Goal: Transaction & Acquisition: Purchase product/service

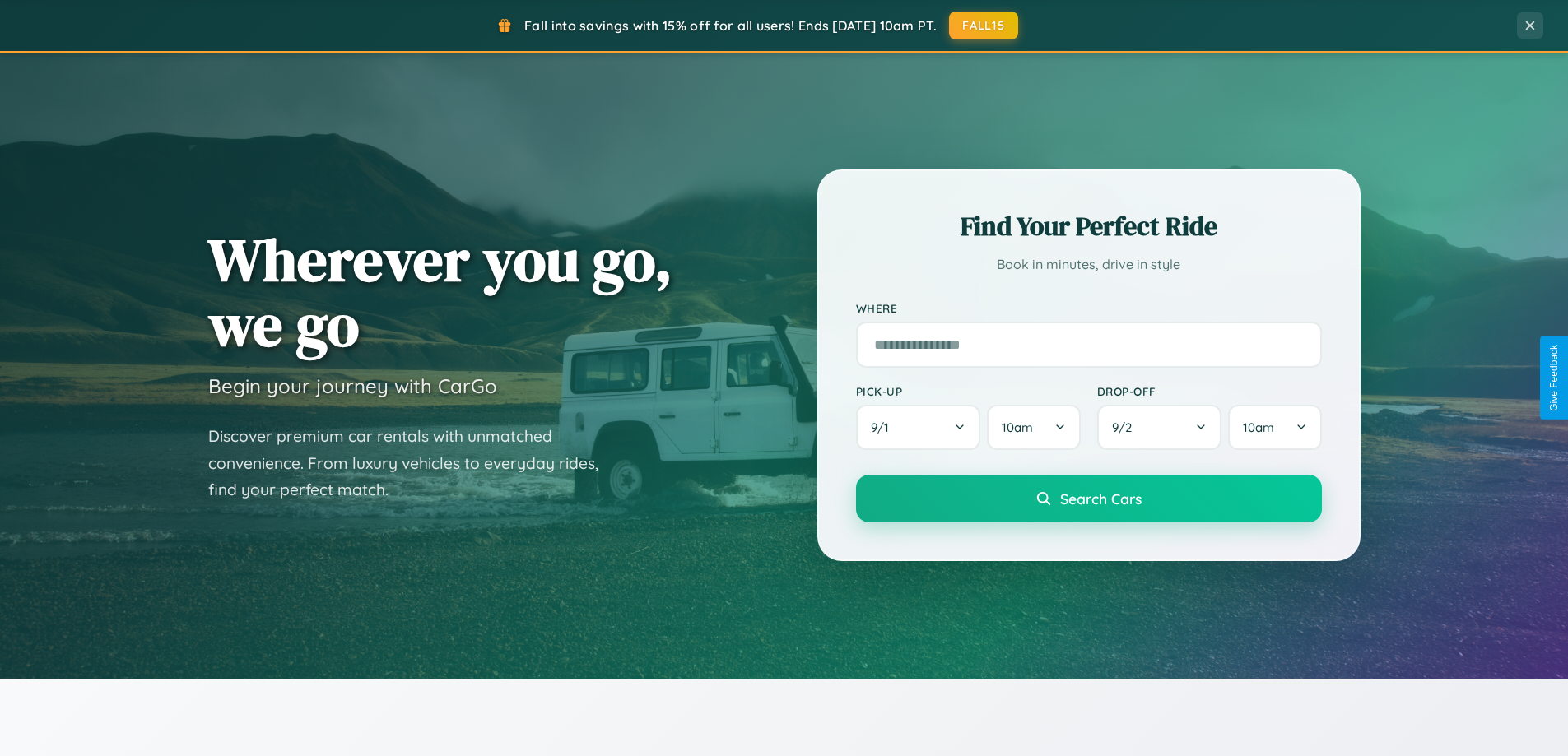
scroll to position [1132, 0]
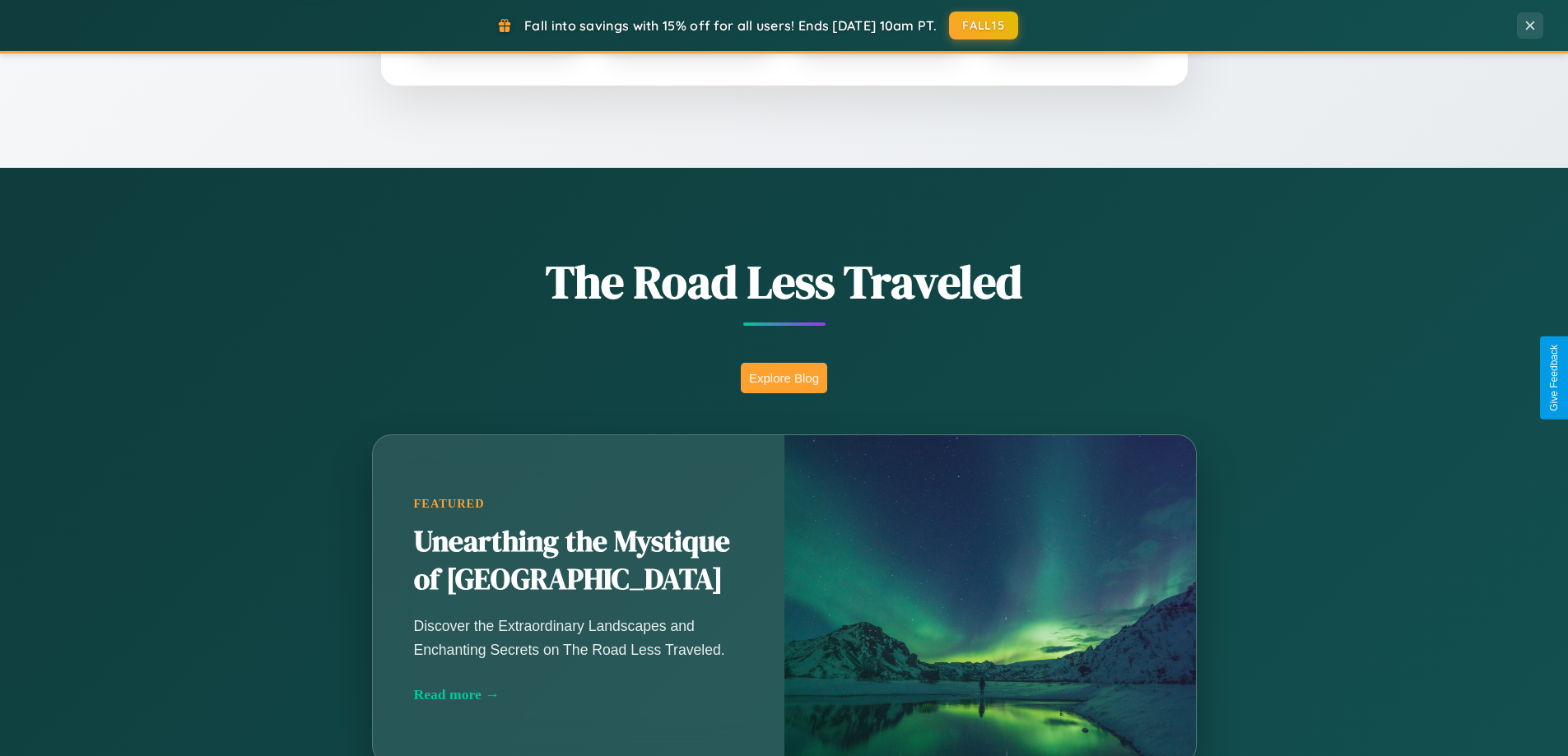
click at [784, 378] on button "Explore Blog" at bounding box center [784, 378] width 86 height 31
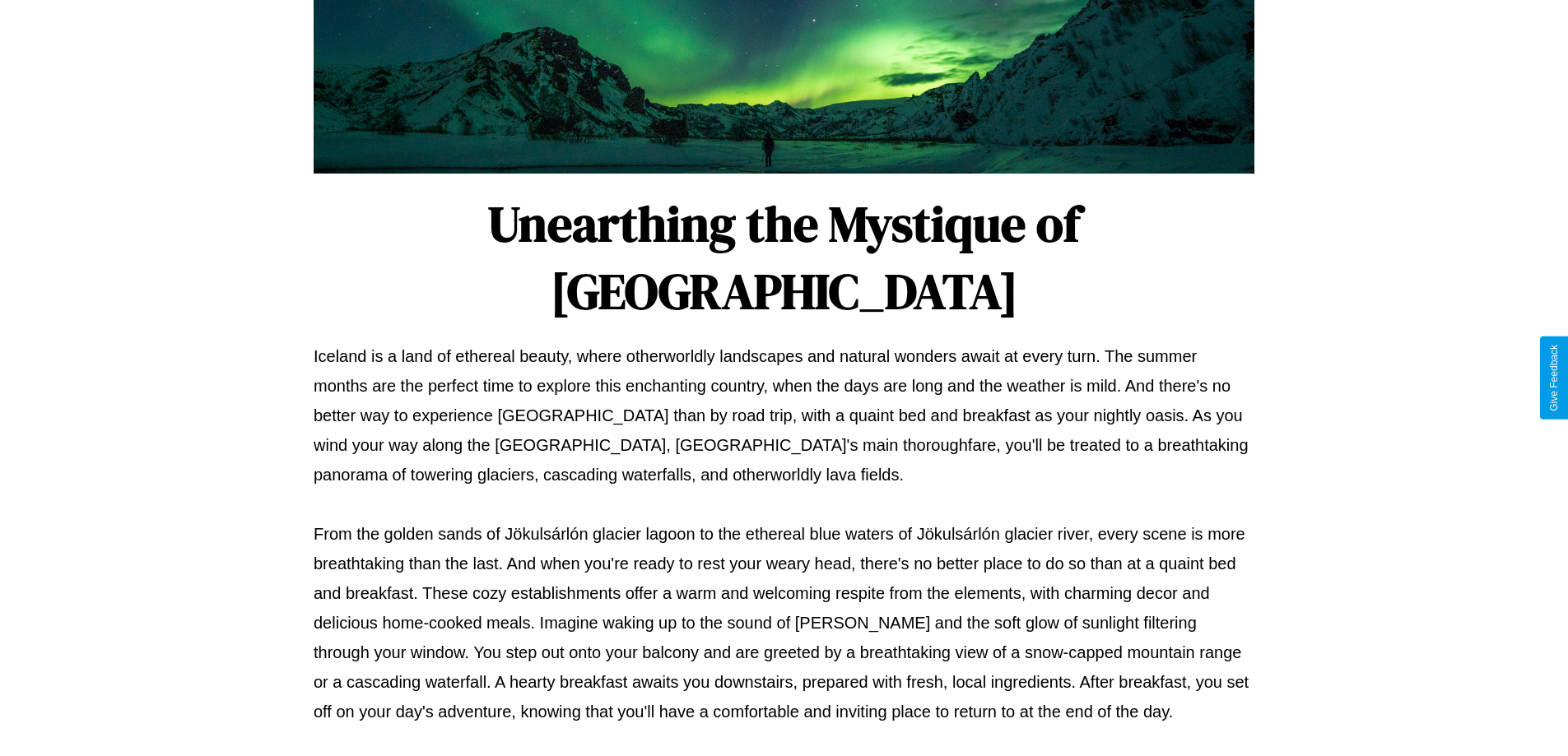
scroll to position [533, 0]
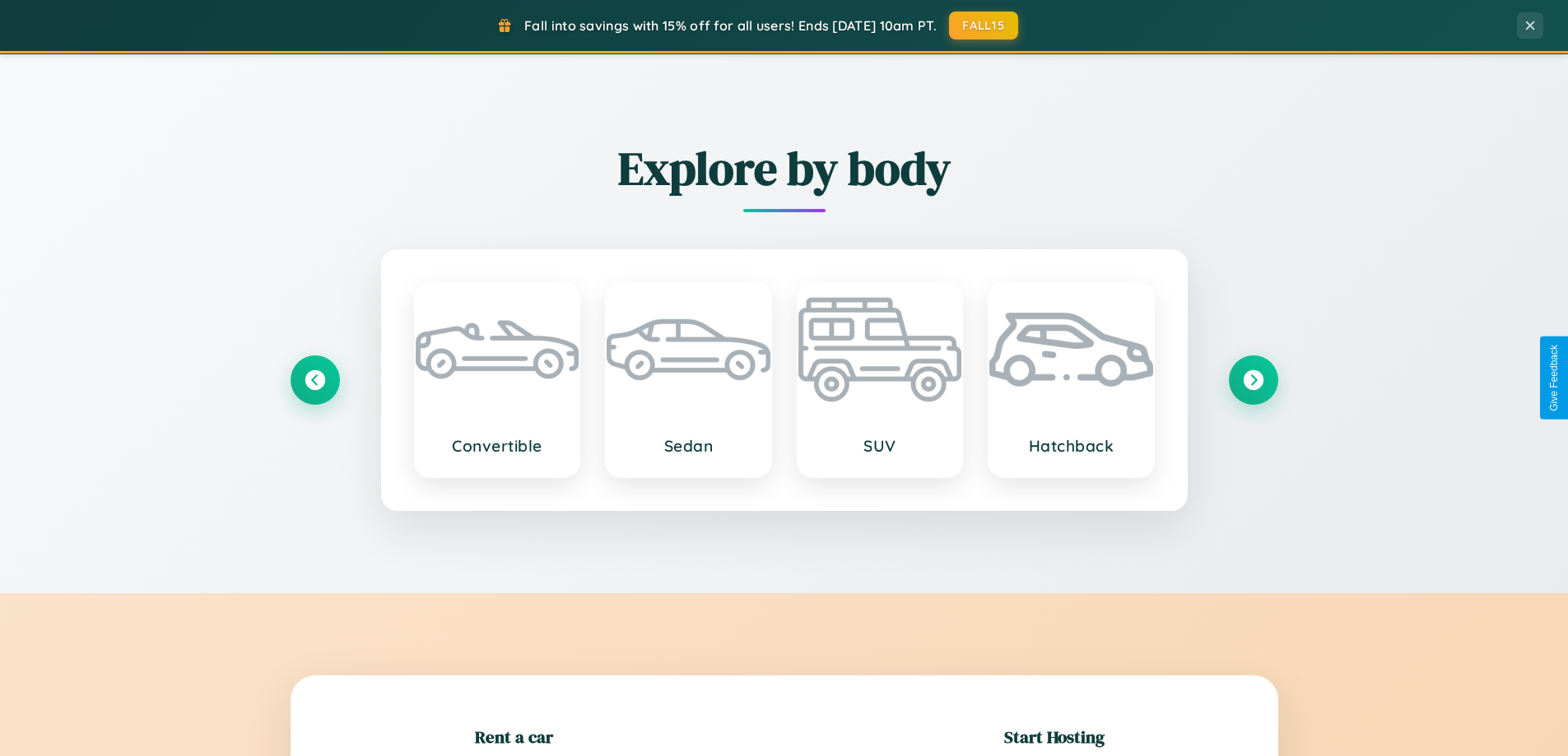
scroll to position [1929, 0]
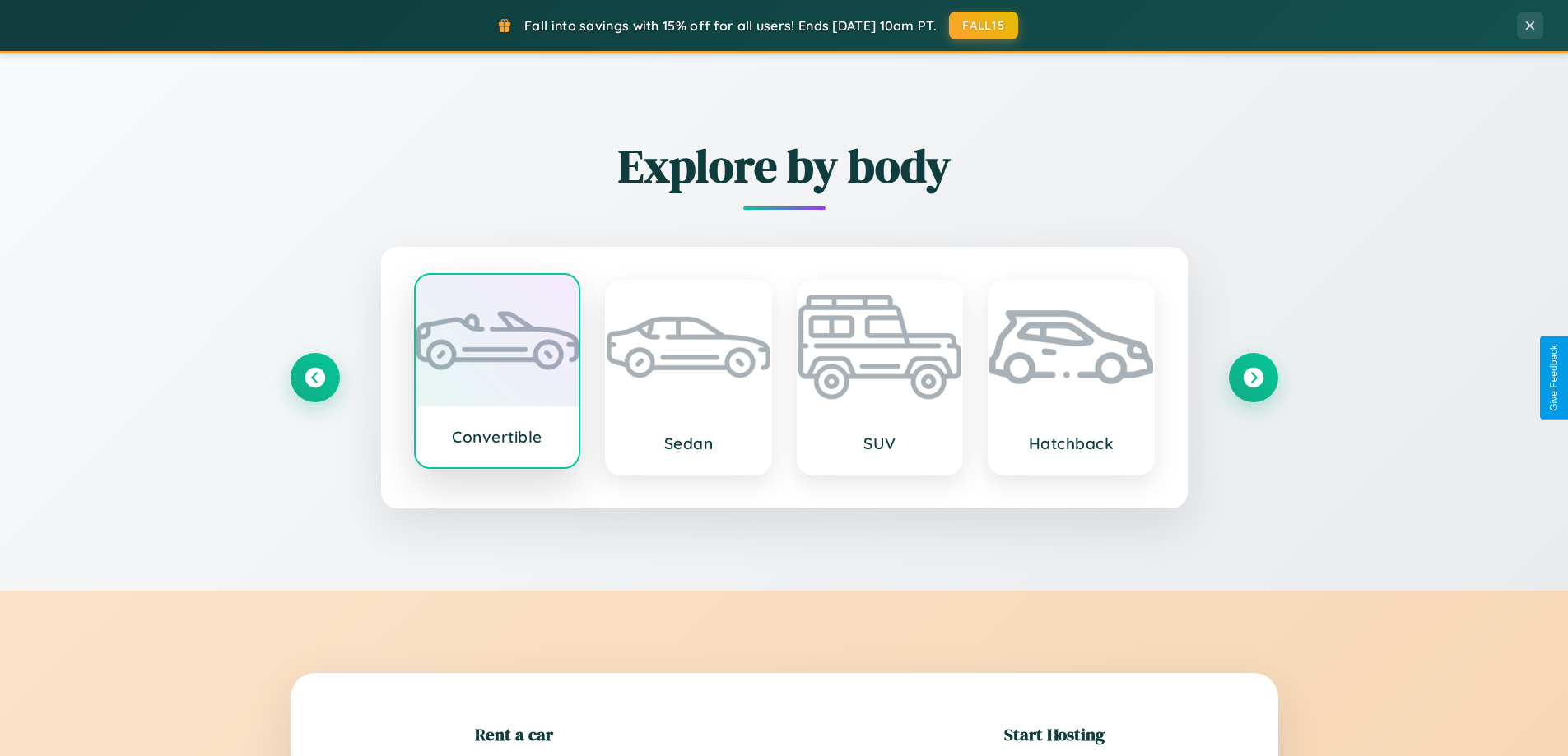
click at [496, 373] on div at bounding box center [497, 340] width 164 height 132
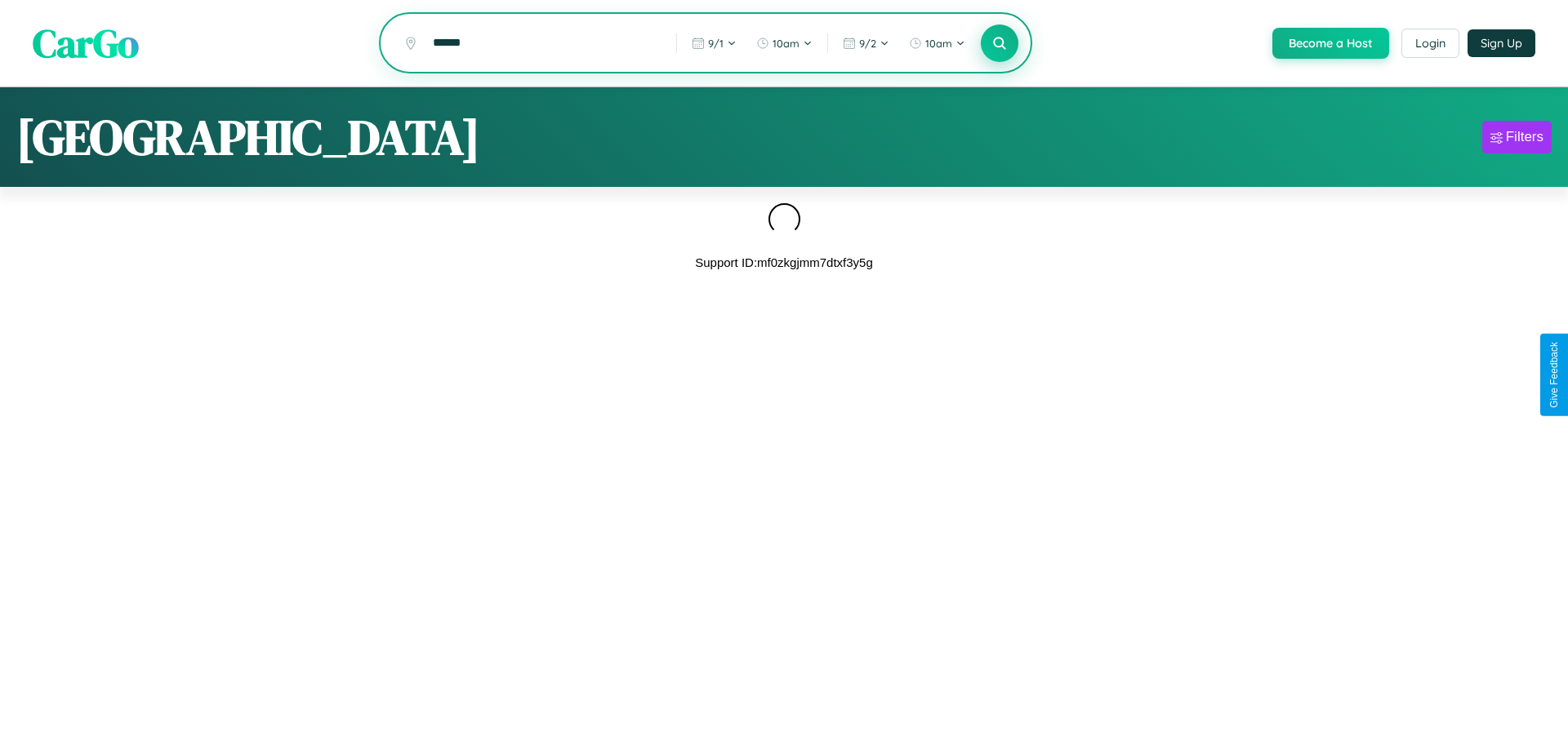
click at [998, 43] on icon at bounding box center [999, 43] width 16 height 16
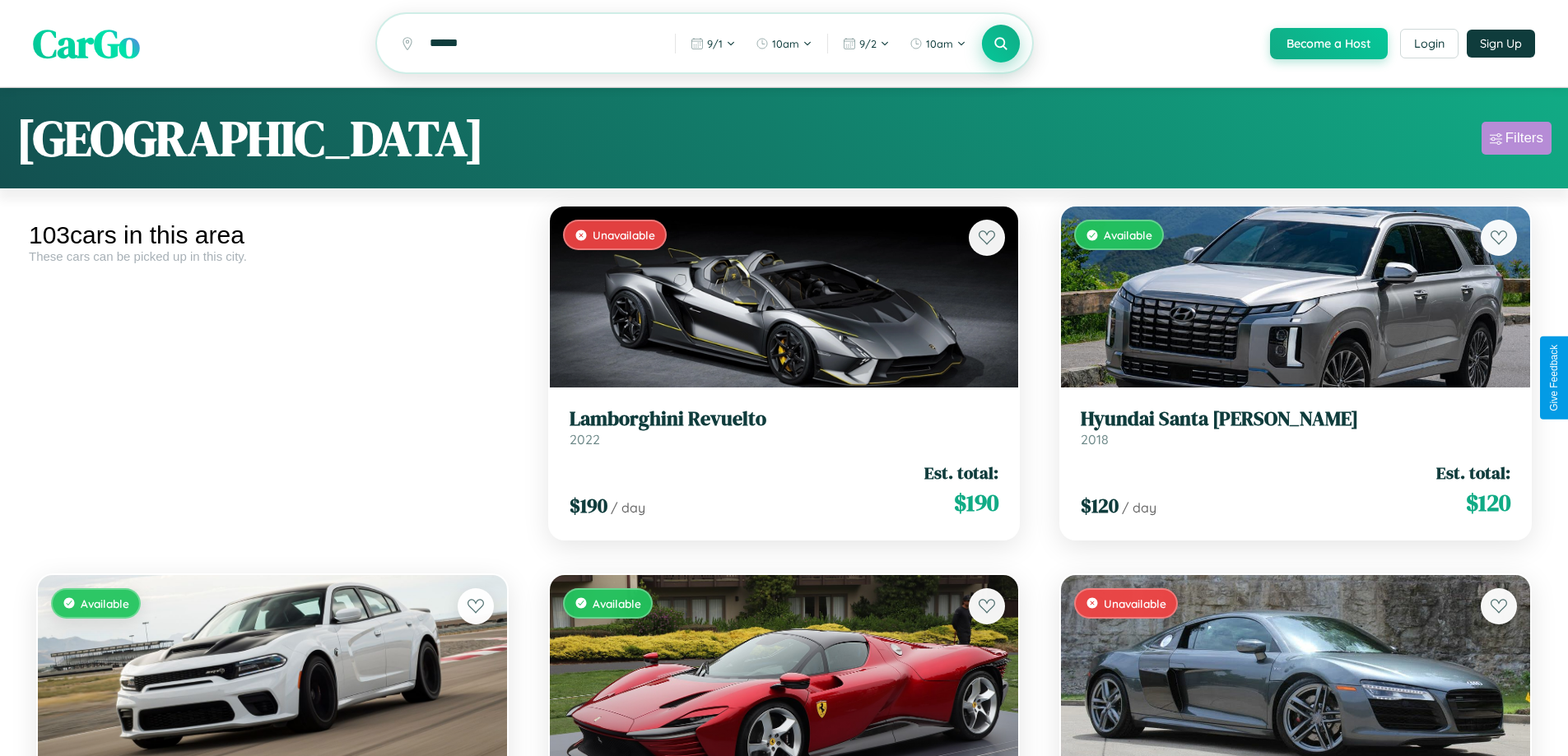
click at [1516, 141] on div "Filters" at bounding box center [1524, 138] width 38 height 17
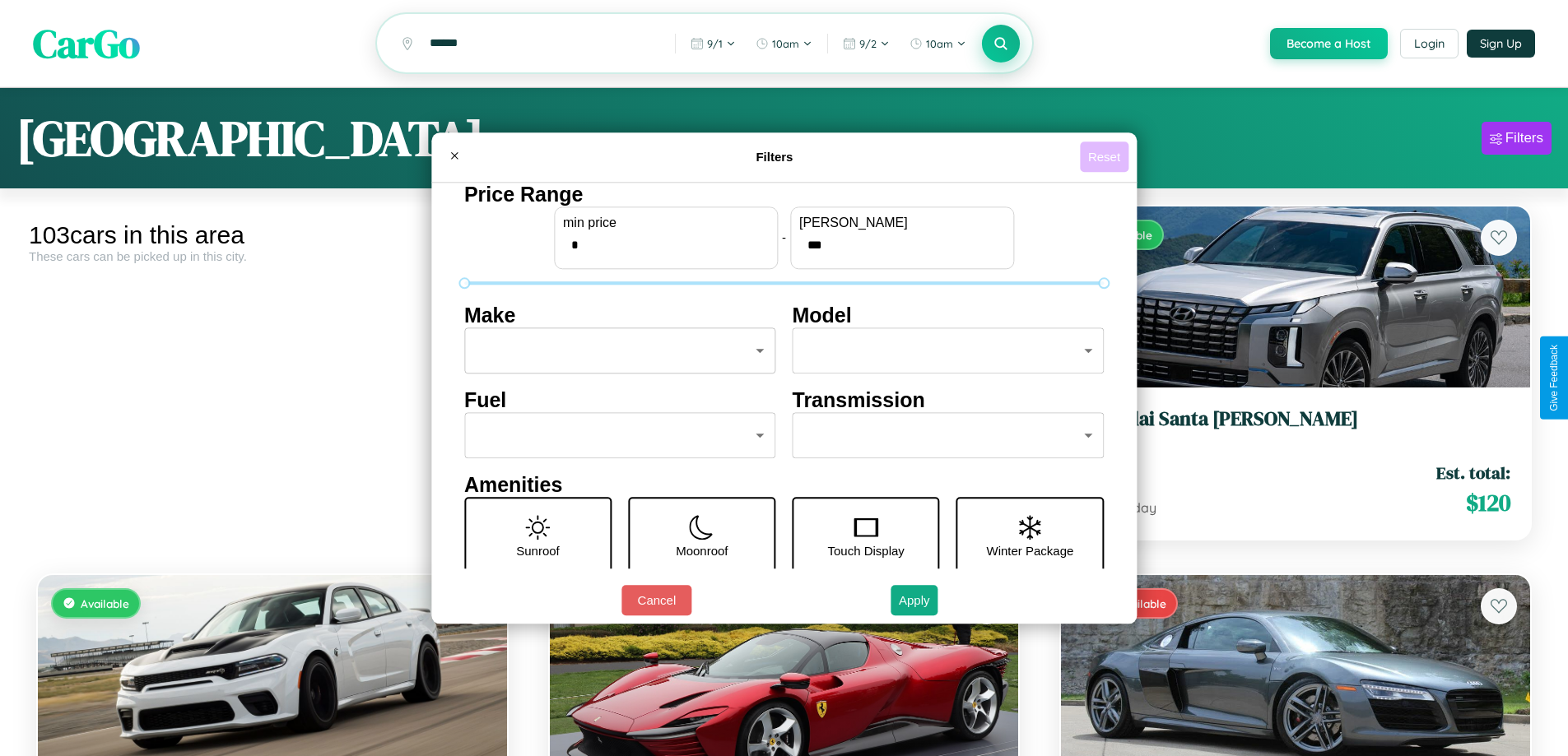
click at [1107, 157] on button "Reset" at bounding box center [1104, 157] width 49 height 31
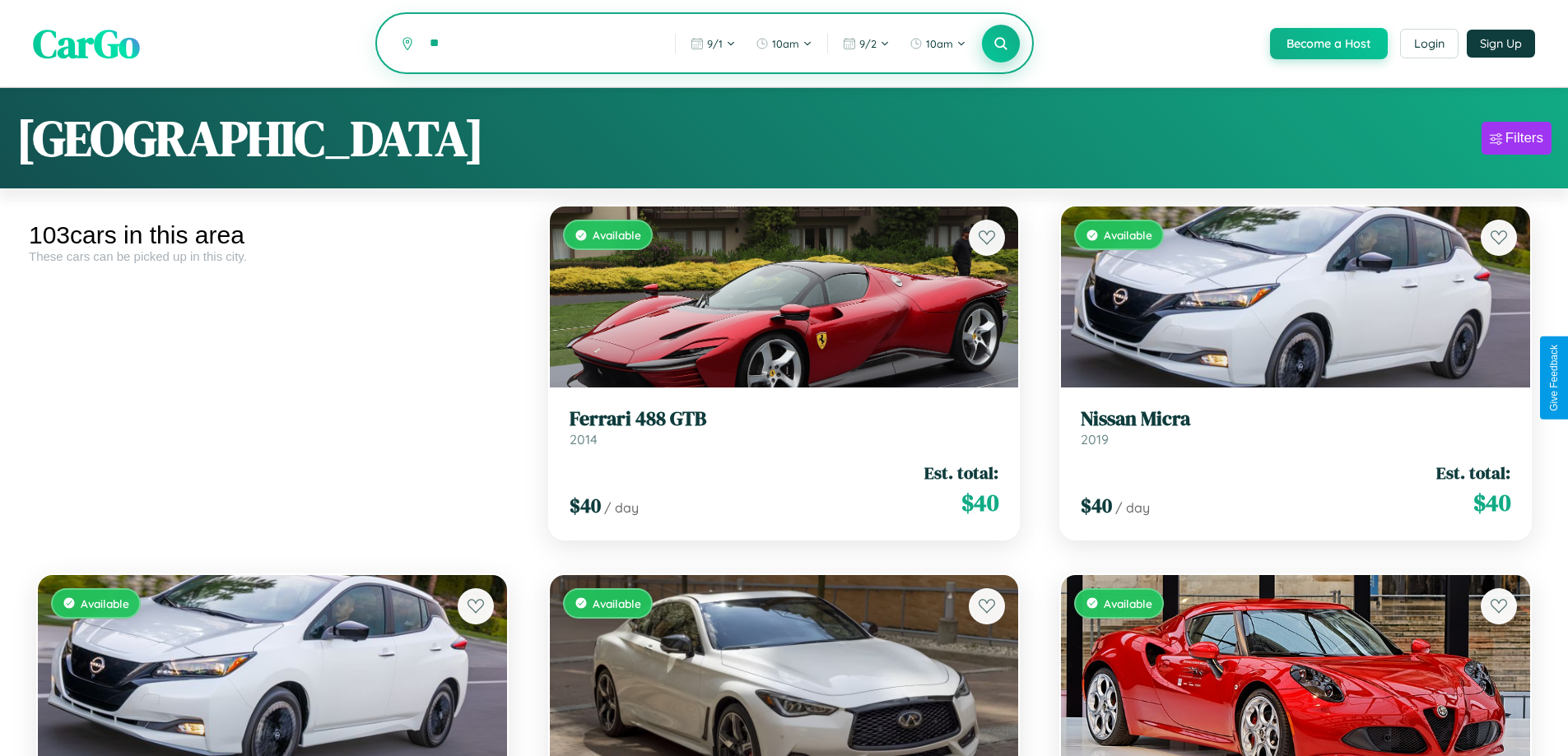
type input "*"
type input "******"
click at [1000, 44] on icon at bounding box center [1001, 44] width 16 height 16
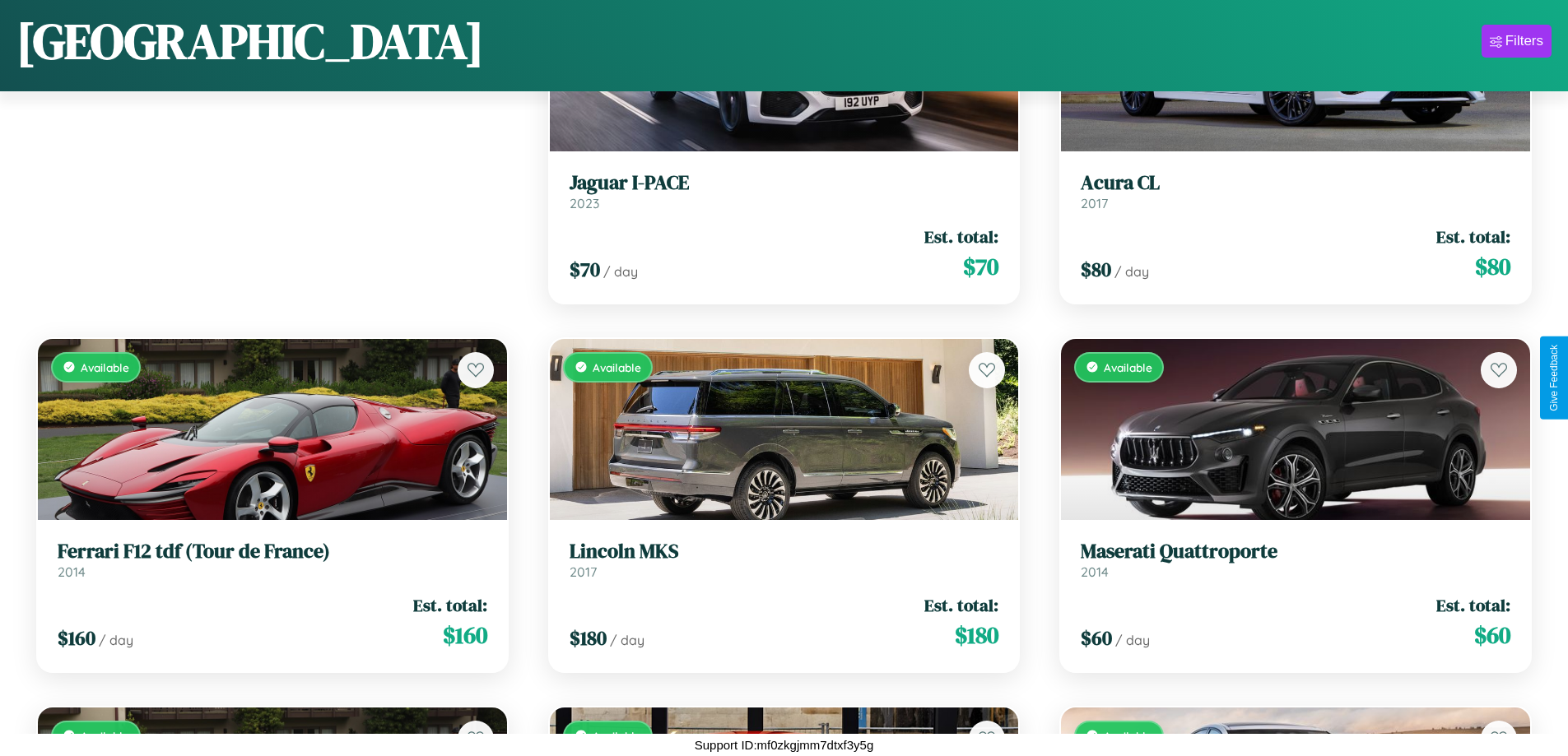
scroll to position [600, 0]
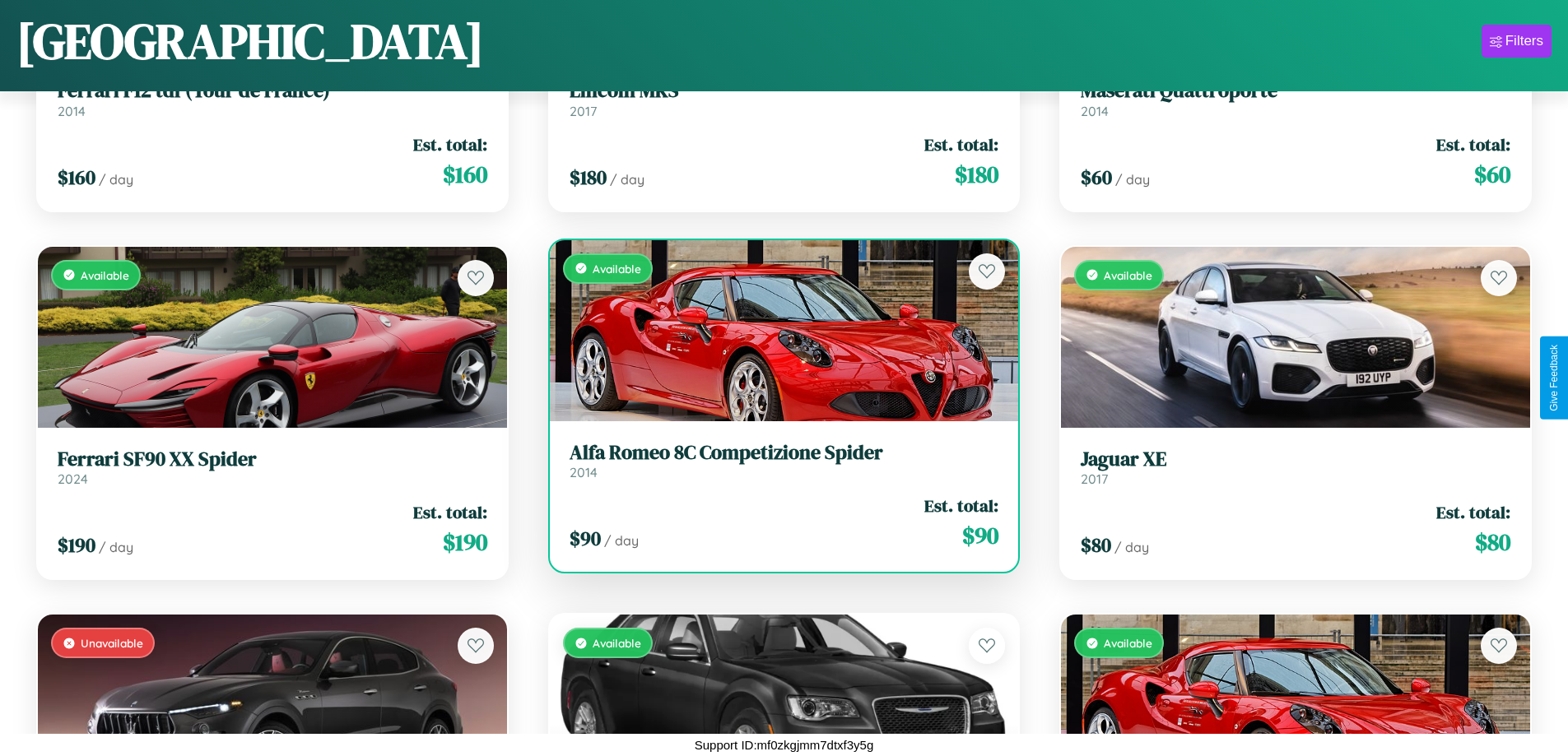
click at [777, 336] on div "Available" at bounding box center [784, 330] width 469 height 181
click at [777, 330] on div "Available" at bounding box center [784, 330] width 469 height 181
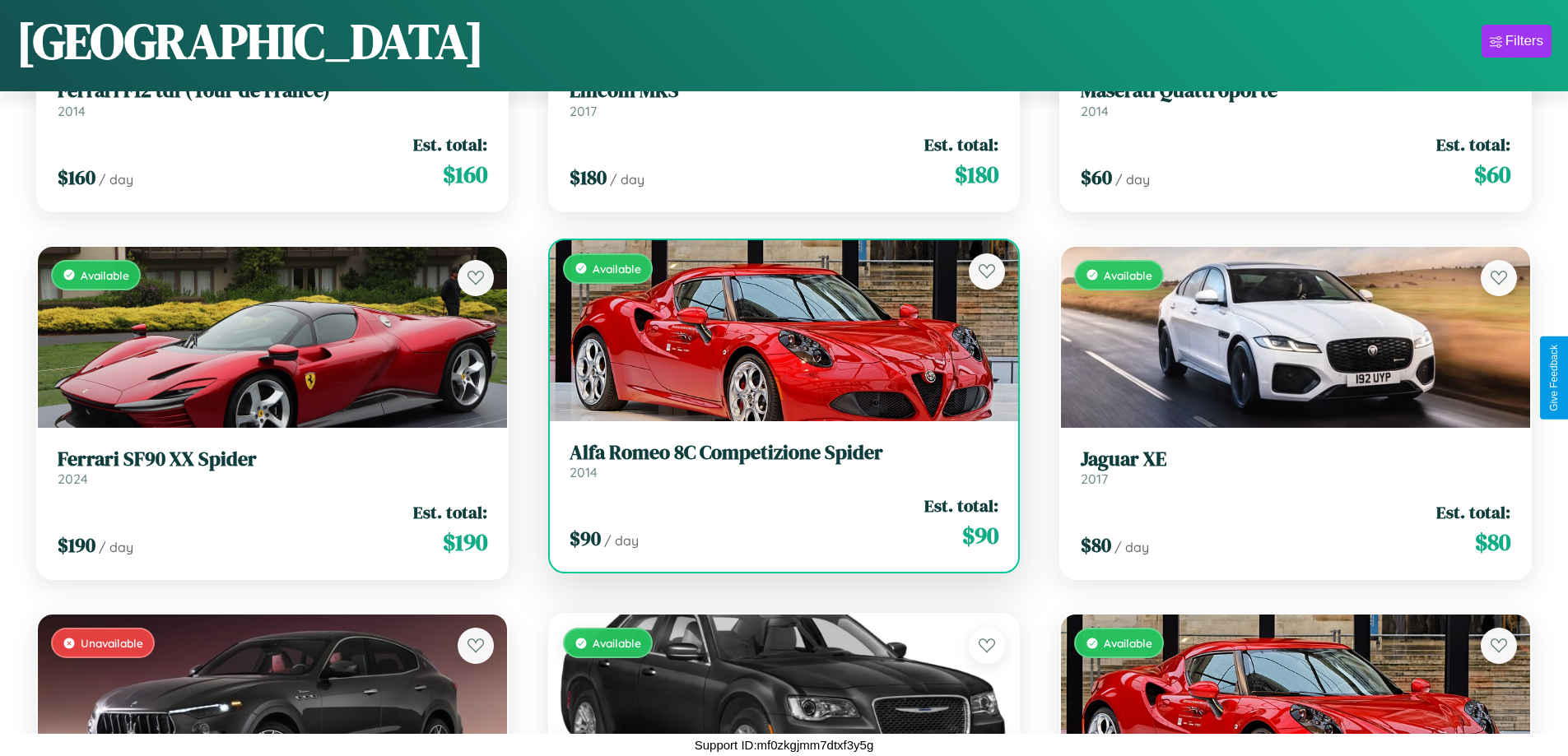
click at [777, 330] on div "Available" at bounding box center [784, 330] width 469 height 181
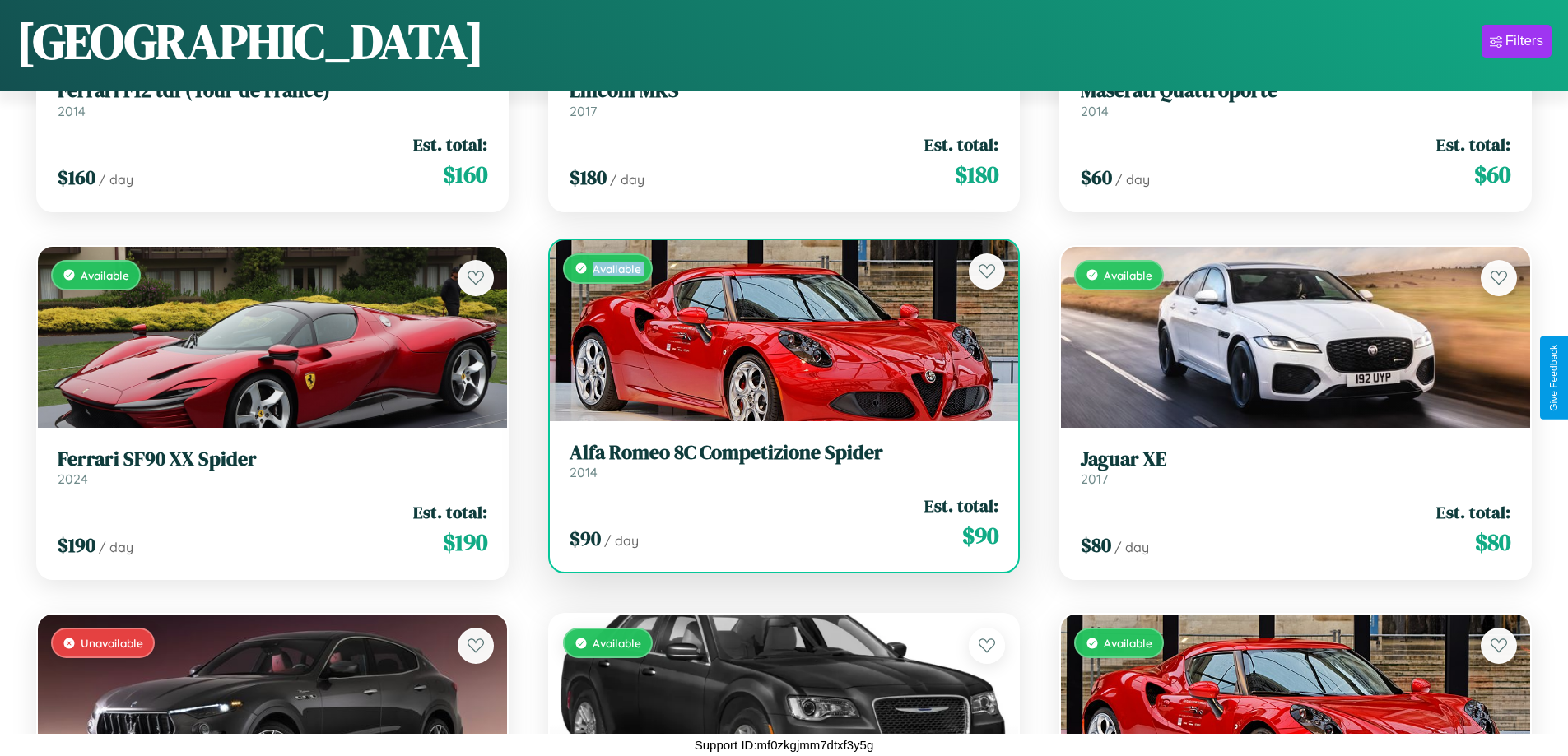
click at [777, 330] on div "Available" at bounding box center [784, 330] width 469 height 181
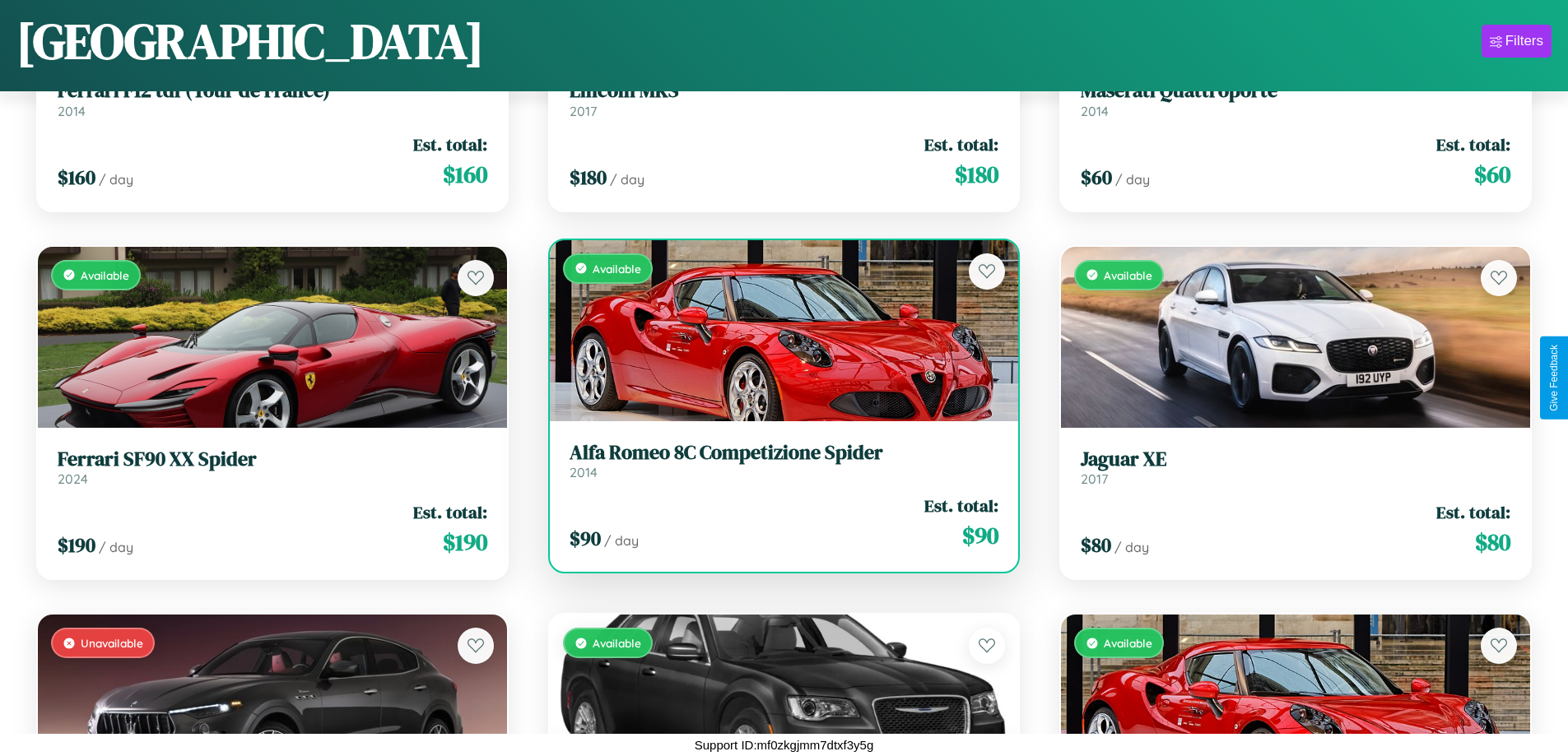
click at [777, 330] on div "Available" at bounding box center [784, 330] width 469 height 181
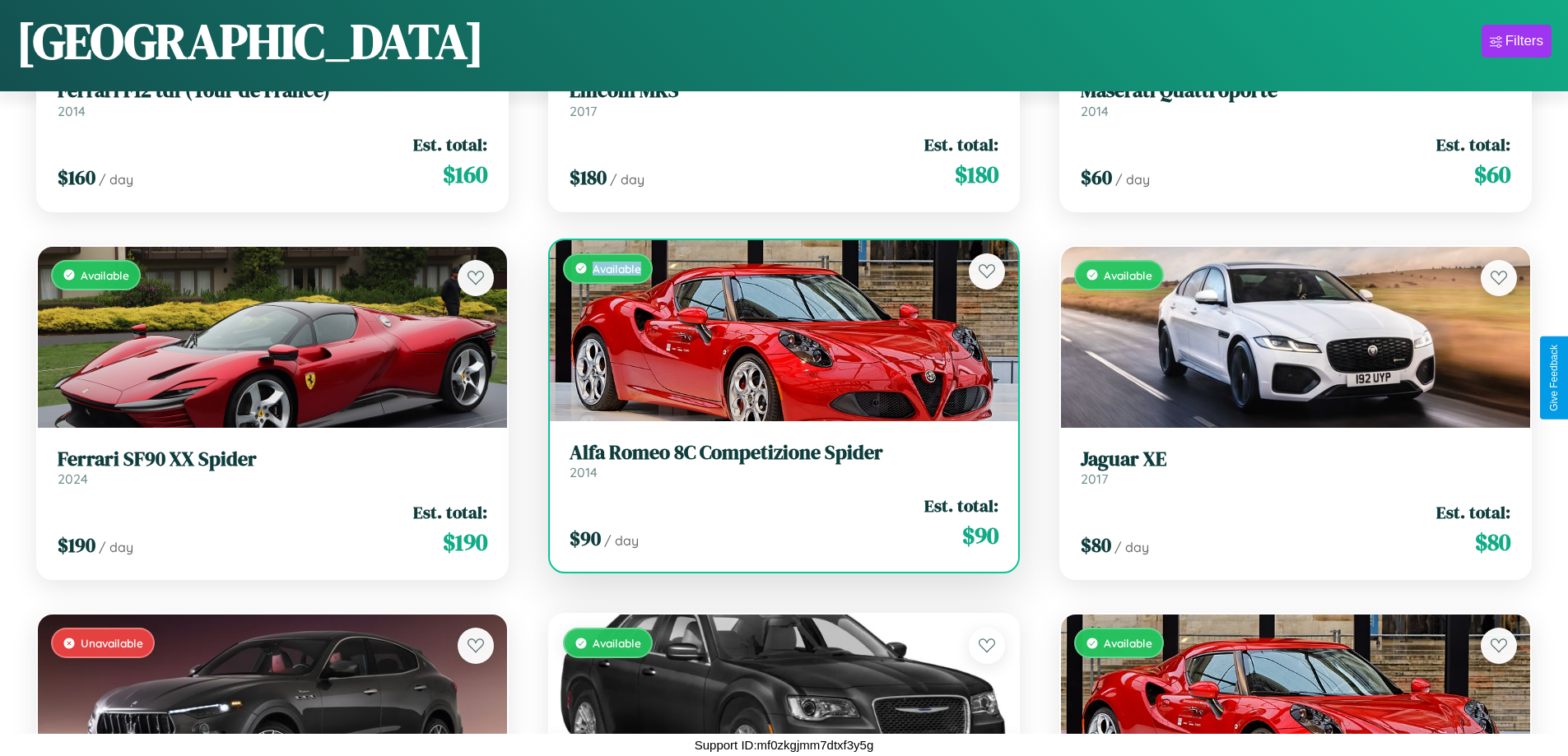
click at [777, 330] on div "Available" at bounding box center [784, 330] width 469 height 181
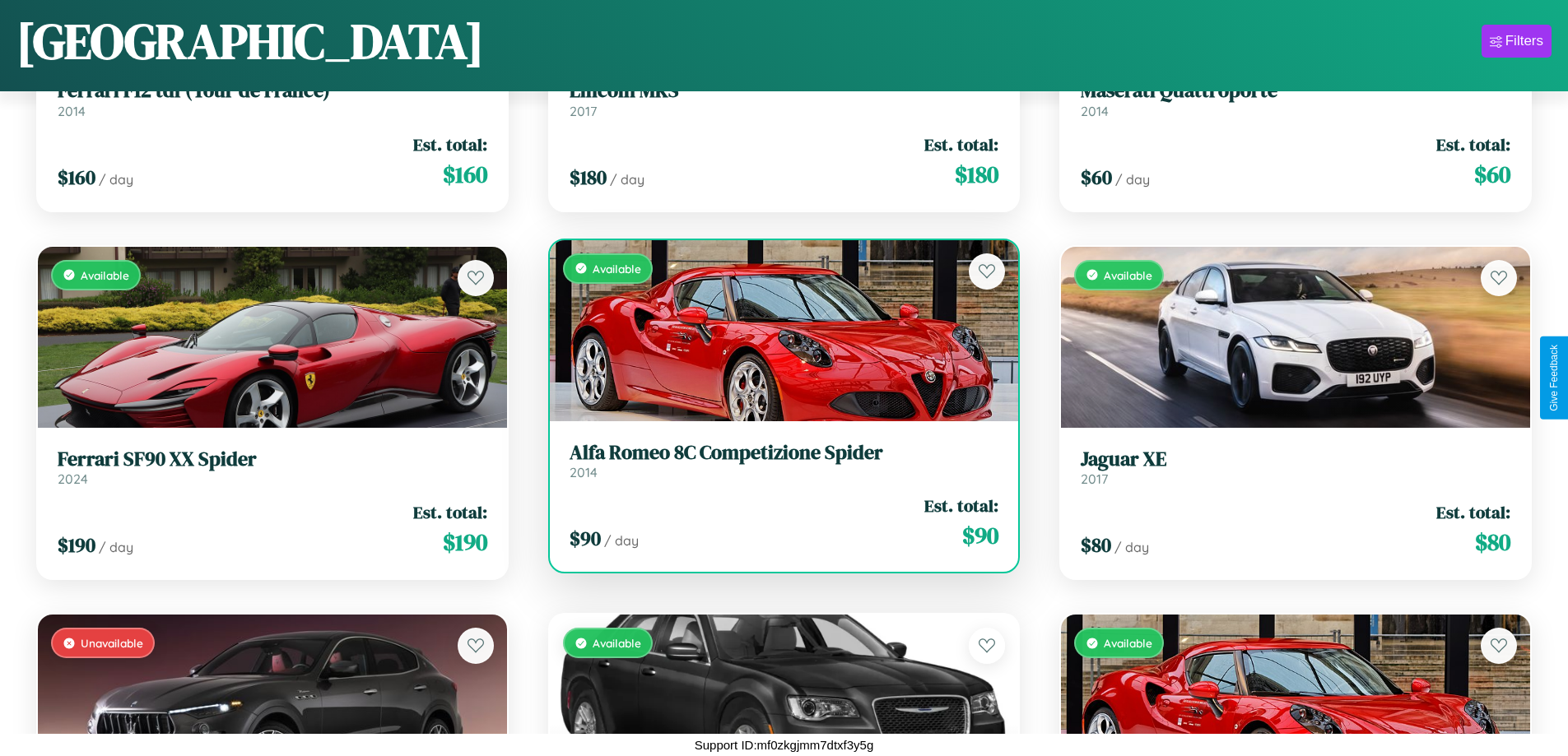
click at [777, 460] on h3 "Alfa Romeo 8C Competizione Spider" at bounding box center [784, 453] width 430 height 24
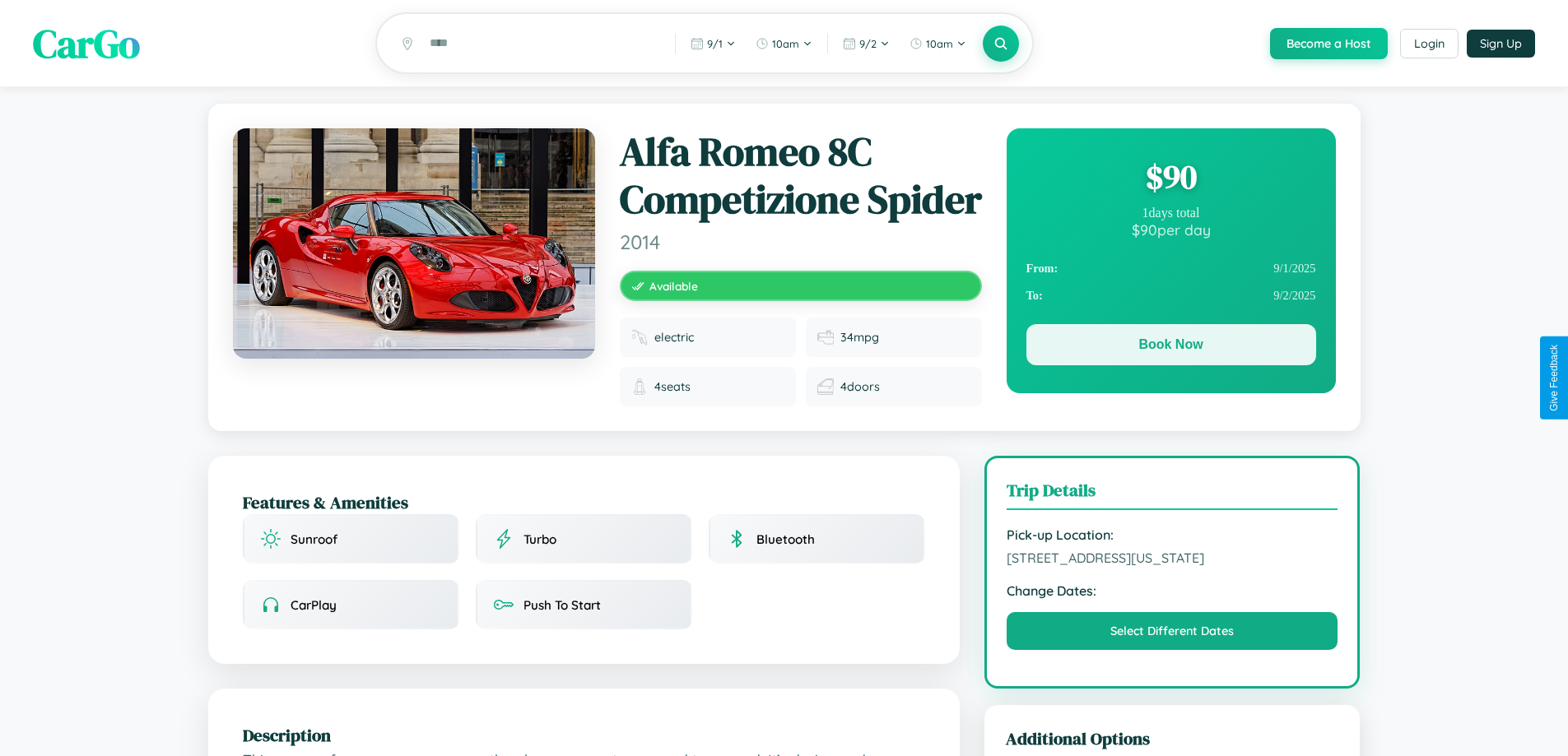
click at [1171, 347] on button "Book Now" at bounding box center [1171, 344] width 290 height 41
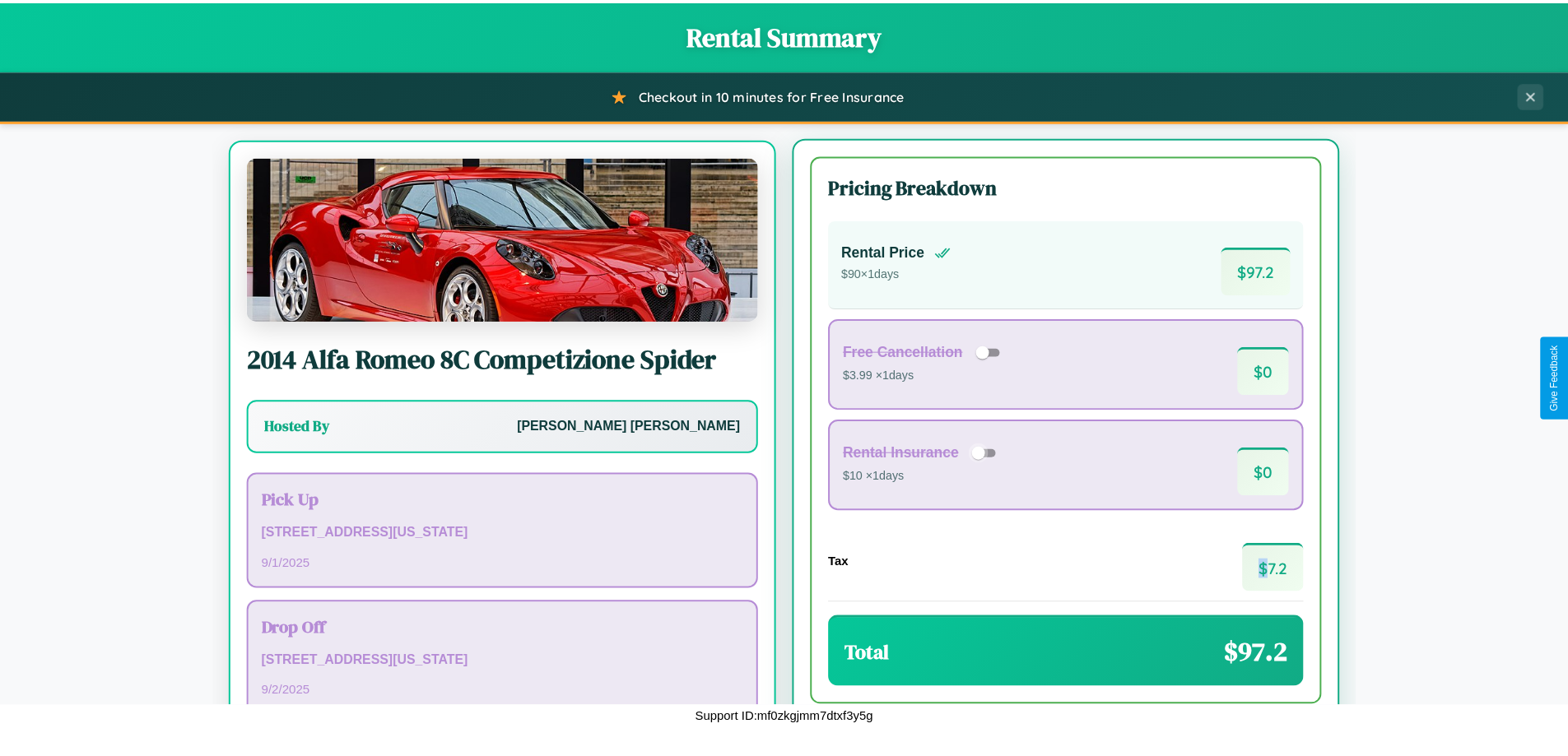
scroll to position [76, 0]
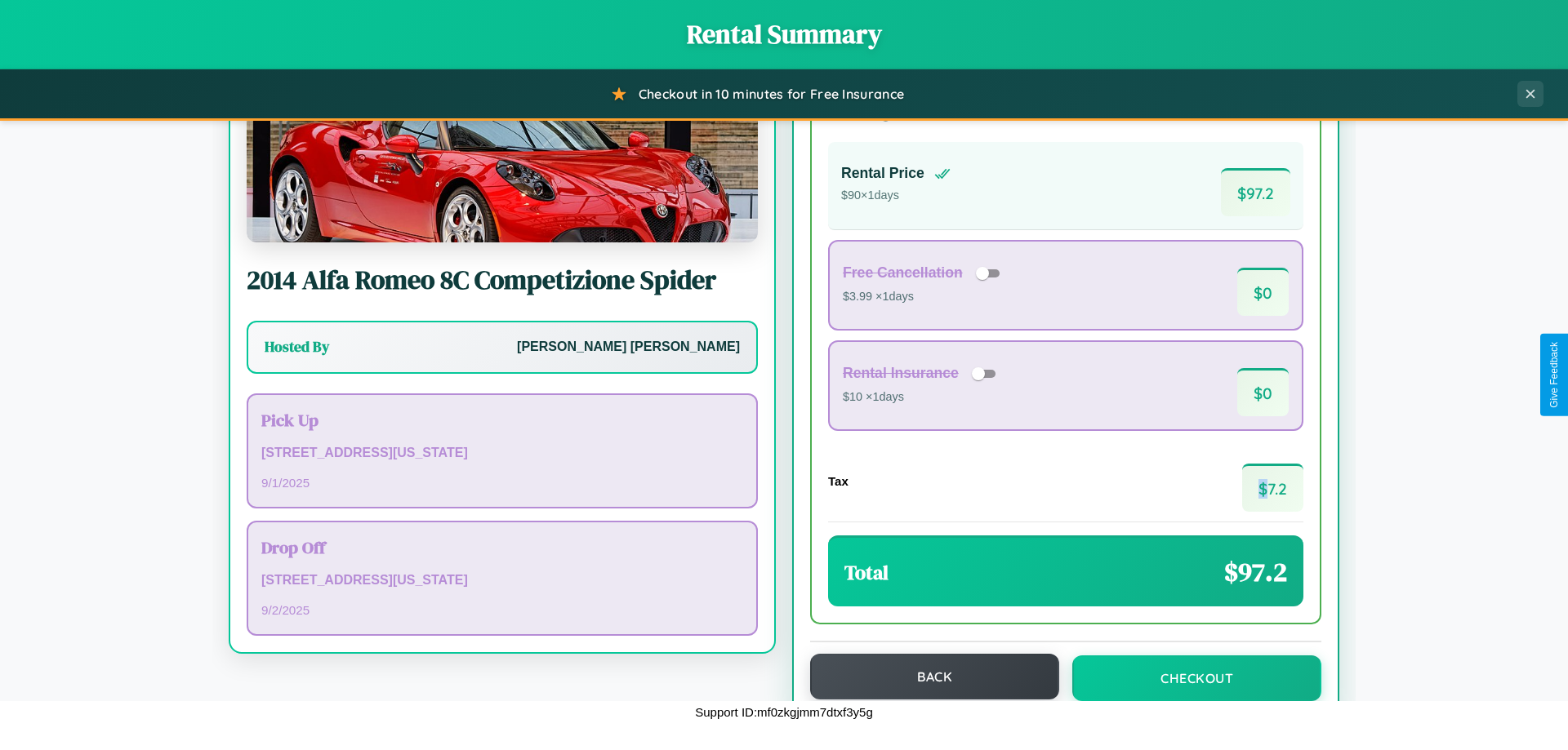
click at [926, 677] on button "Back" at bounding box center [934, 676] width 249 height 45
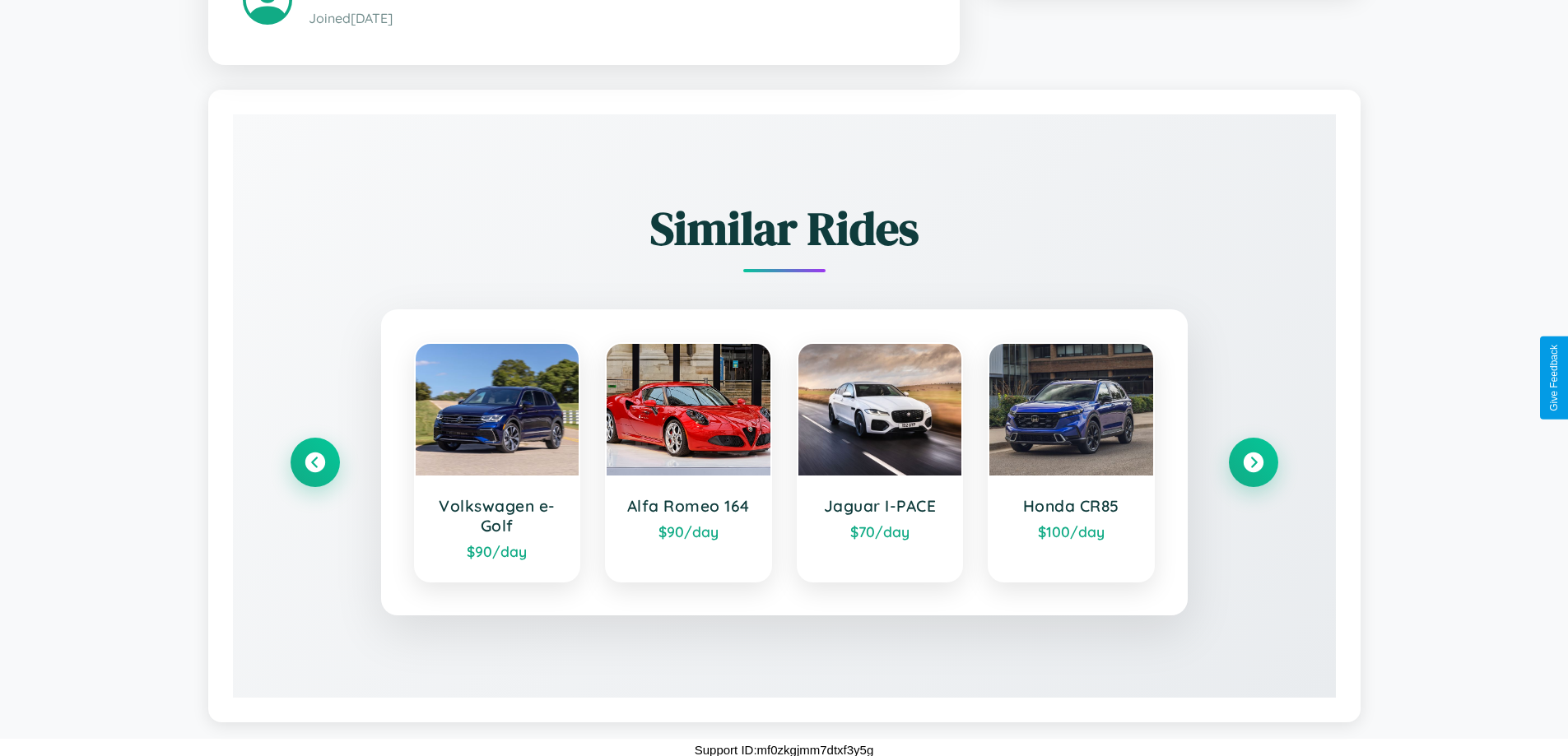
scroll to position [1051, 0]
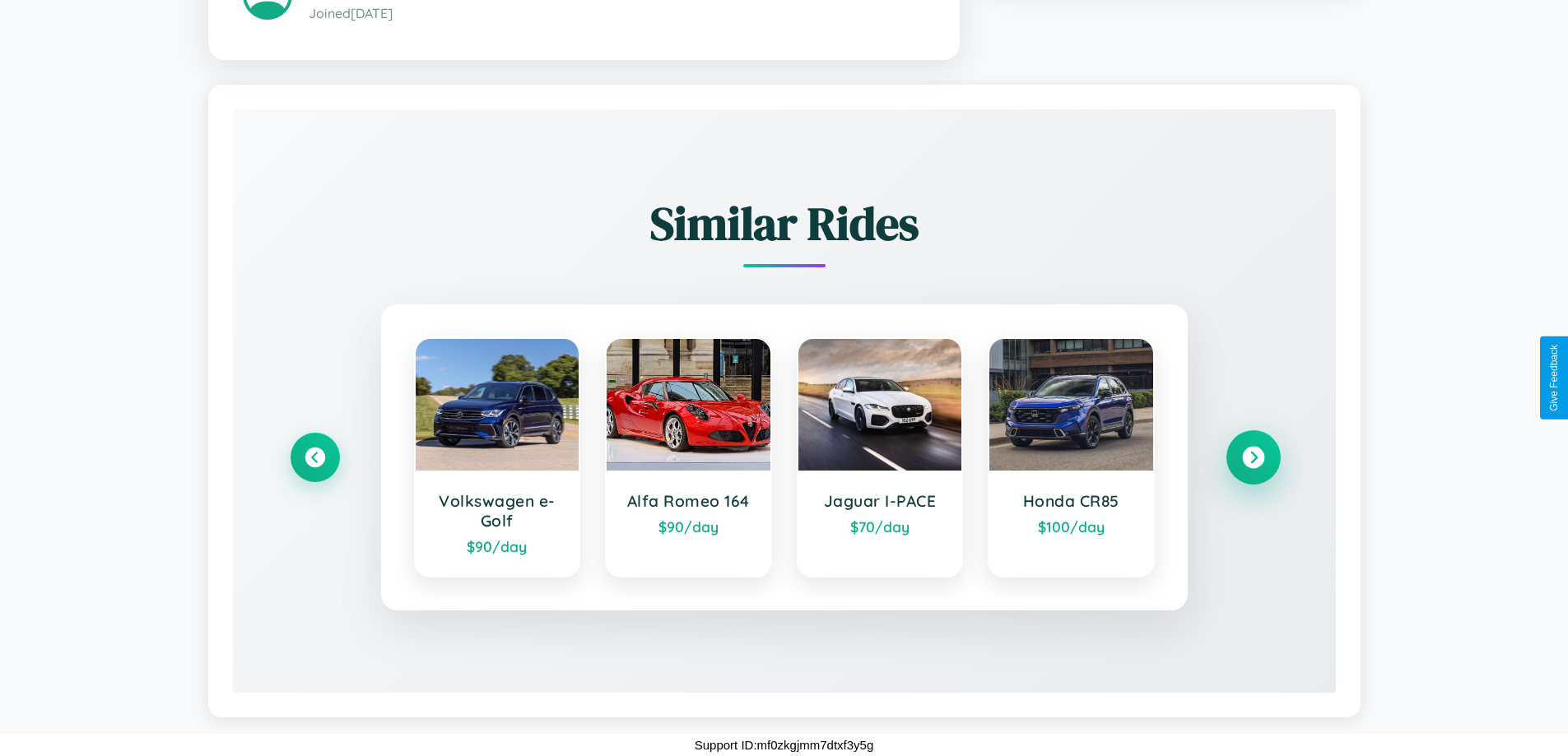
click at [1253, 457] on icon at bounding box center [1253, 457] width 22 height 22
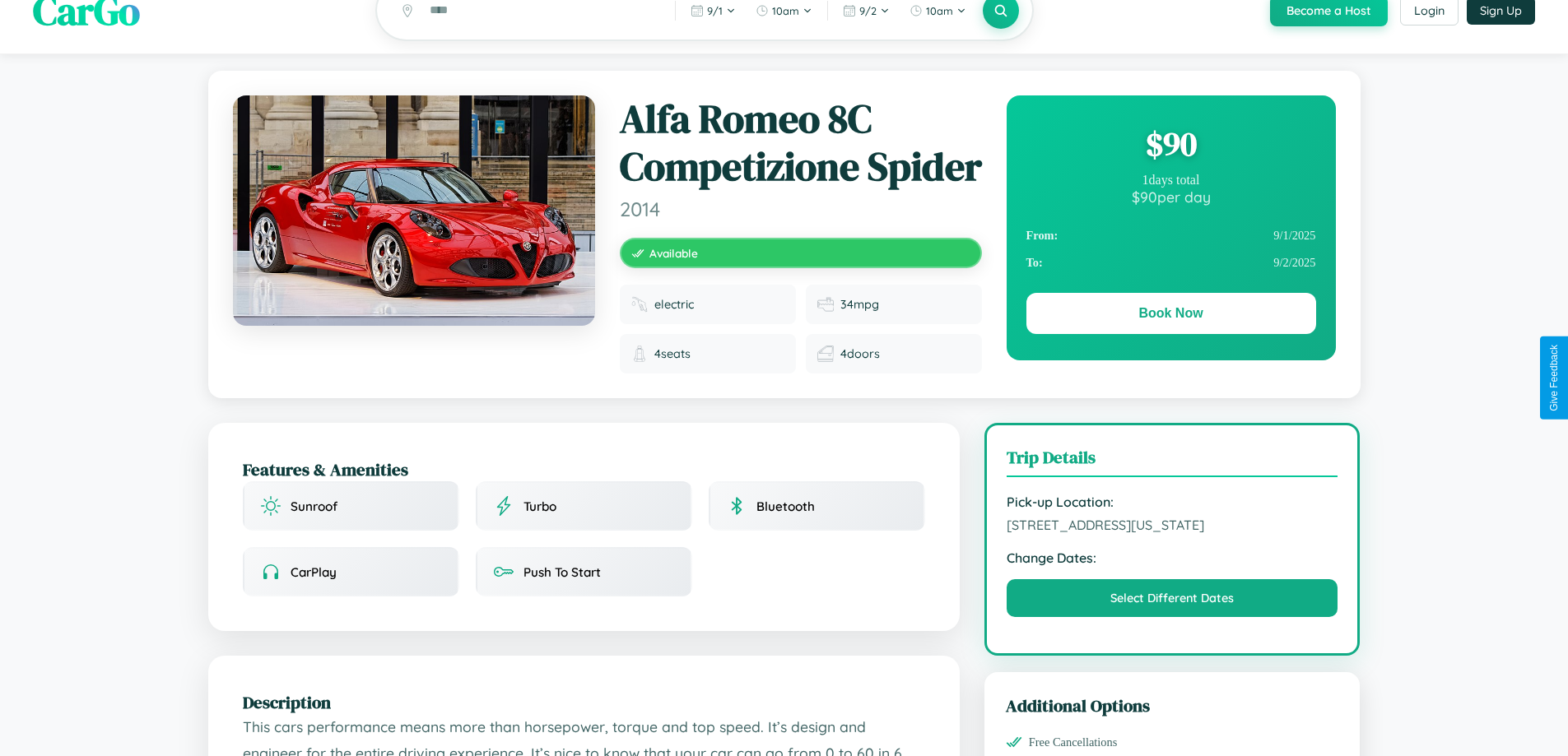
scroll to position [32, 0]
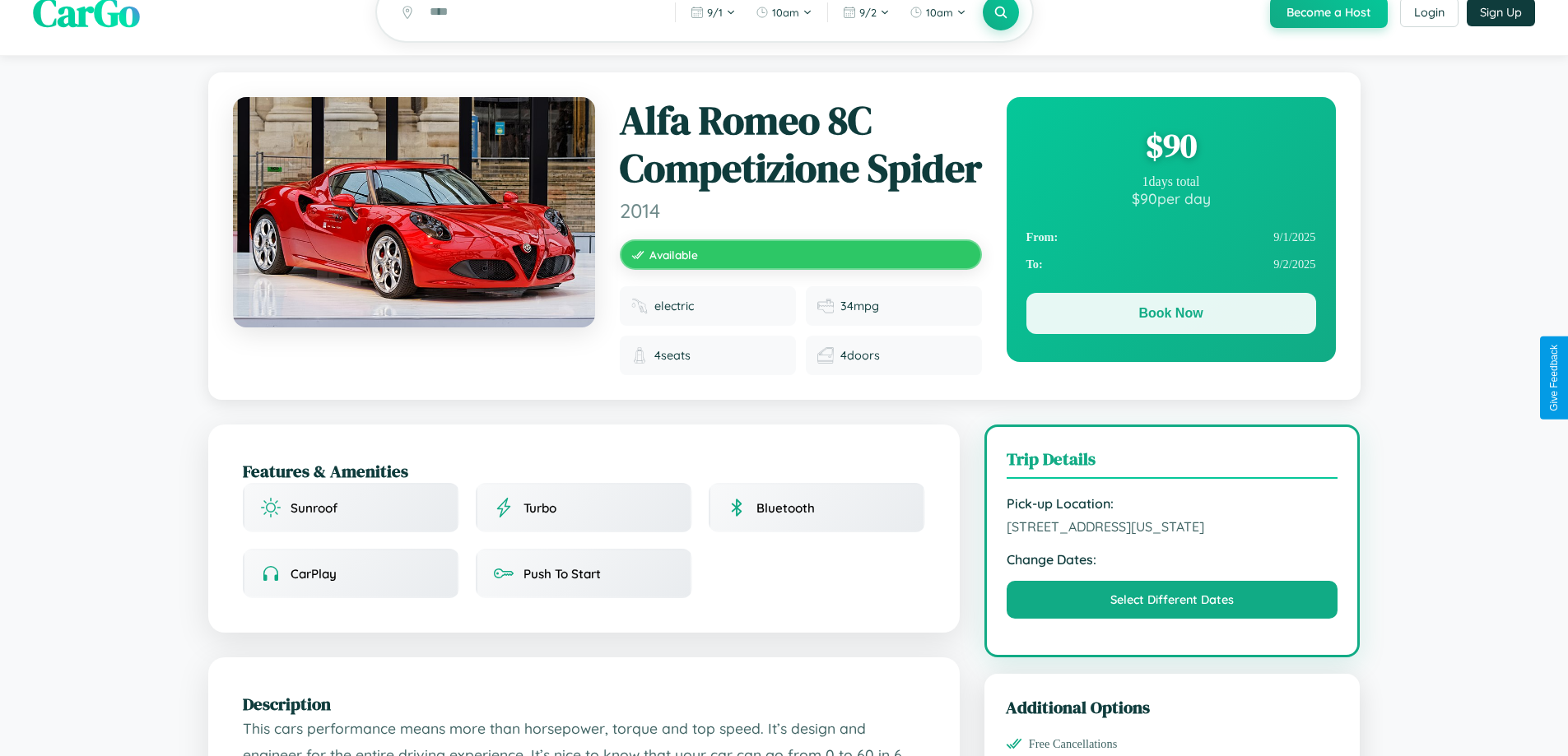
click at [1171, 316] on button "Book Now" at bounding box center [1171, 313] width 290 height 41
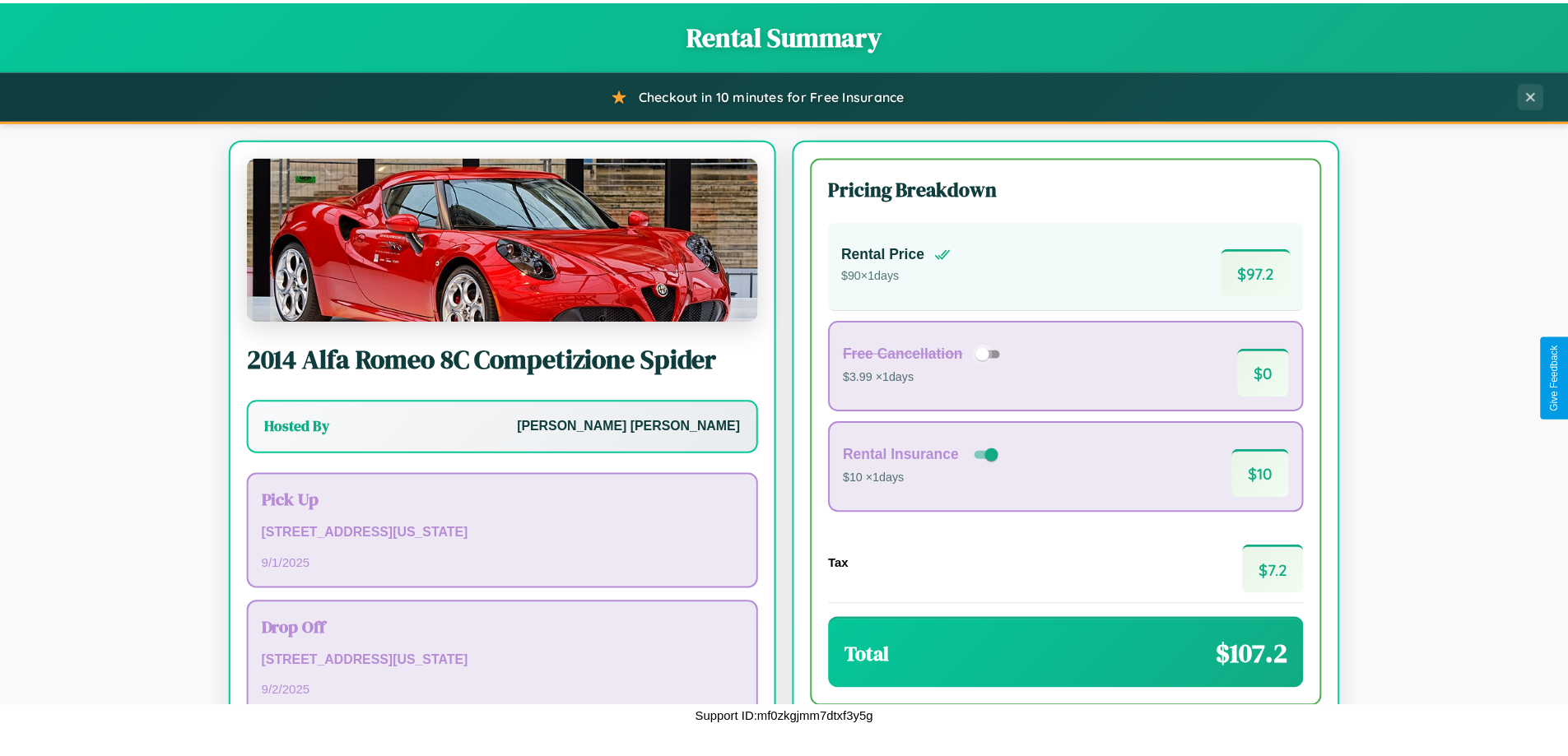
scroll to position [113, 0]
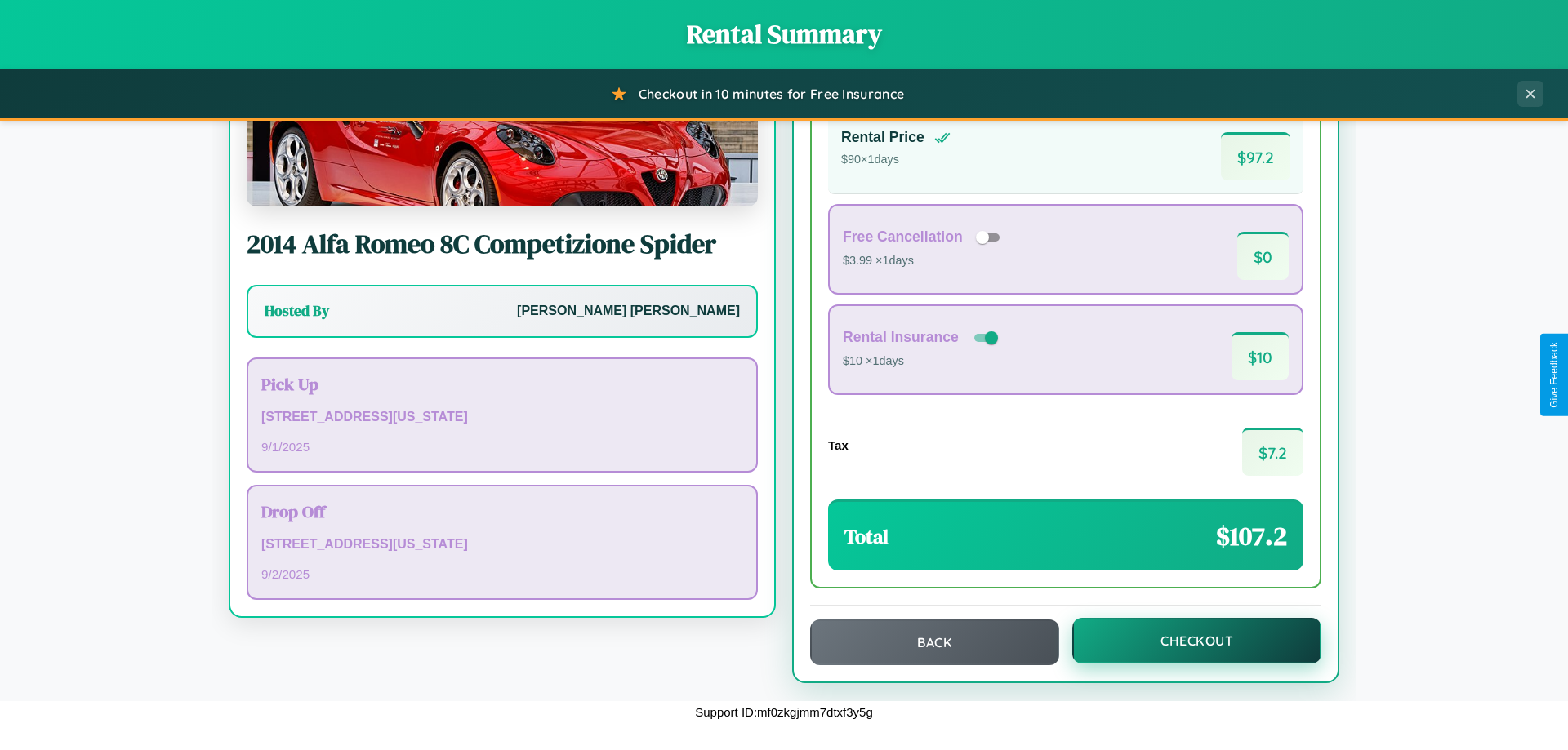
click at [1185, 641] on button "Checkout" at bounding box center [1196, 641] width 249 height 45
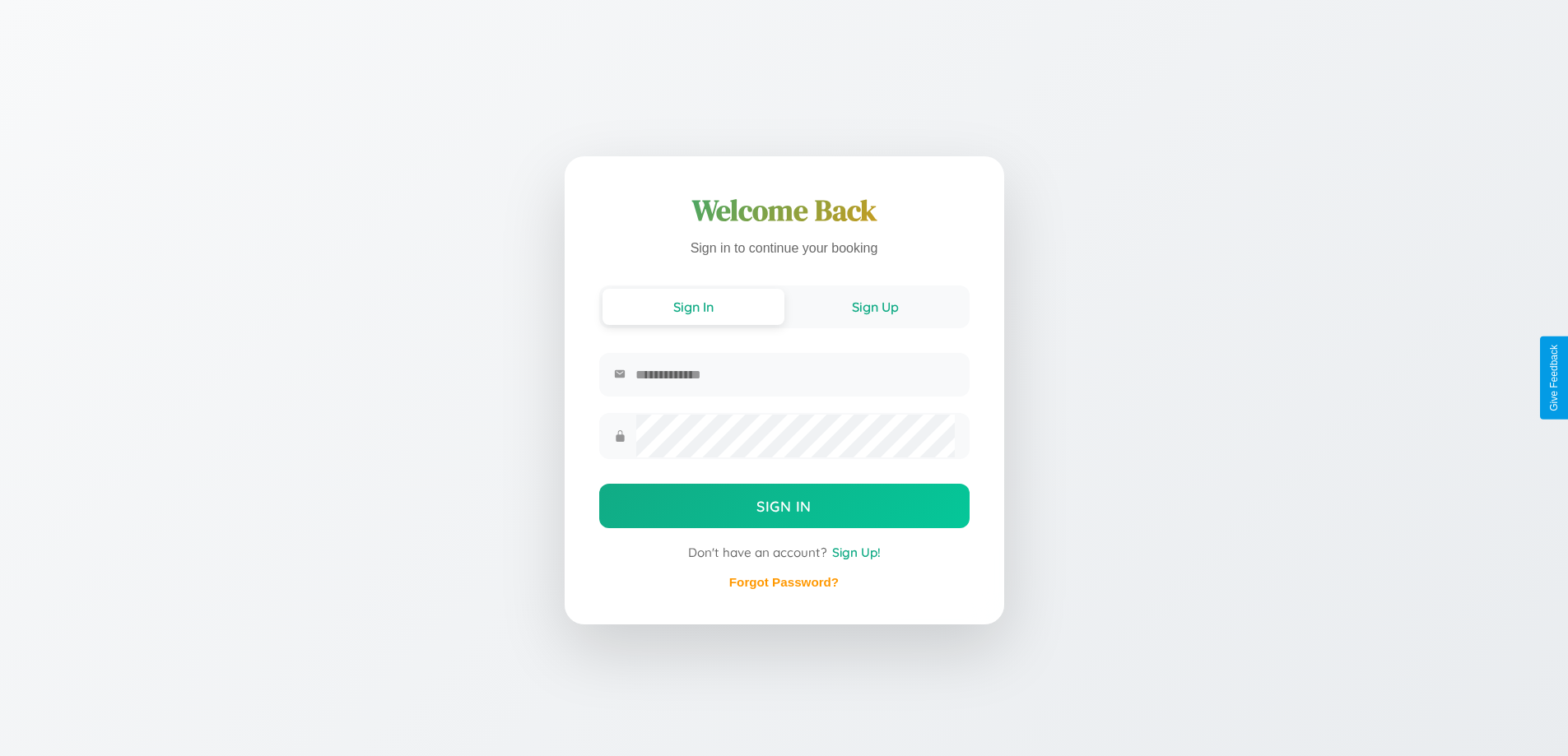
click at [875, 306] on button "Sign Up" at bounding box center [875, 307] width 182 height 36
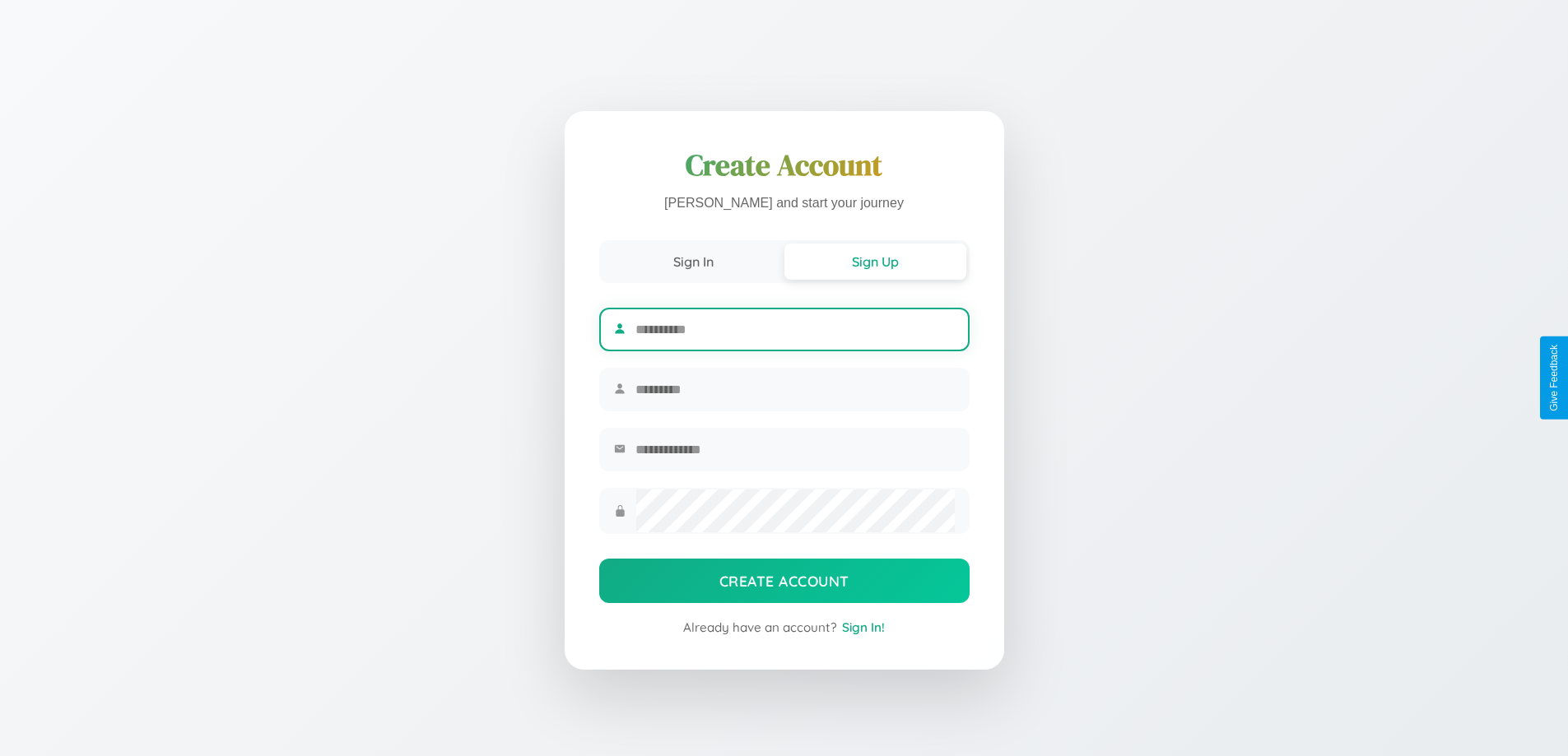
click at [794, 326] on input "text" at bounding box center [794, 329] width 319 height 41
type input "****"
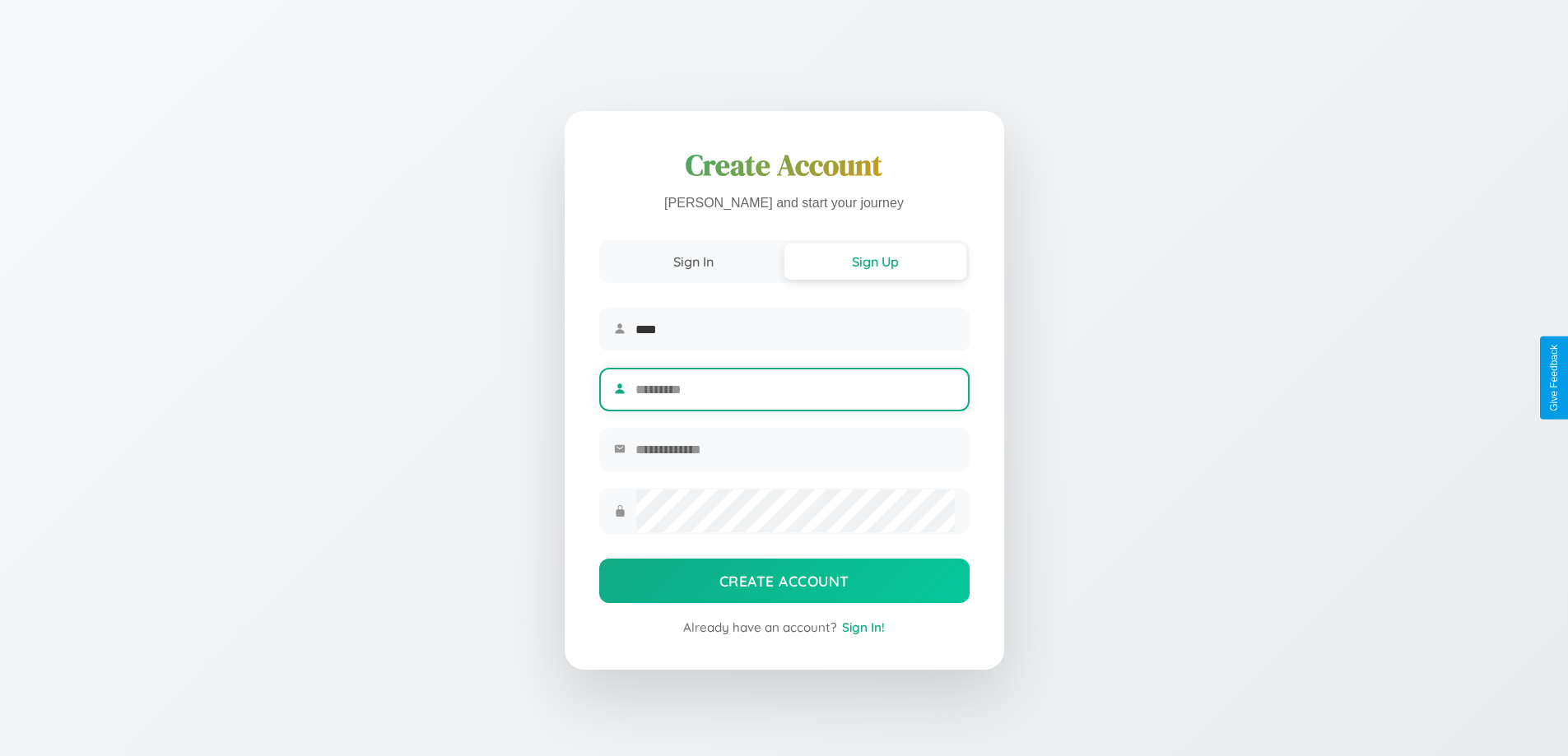
click at [794, 389] on input "text" at bounding box center [794, 389] width 319 height 41
type input "****"
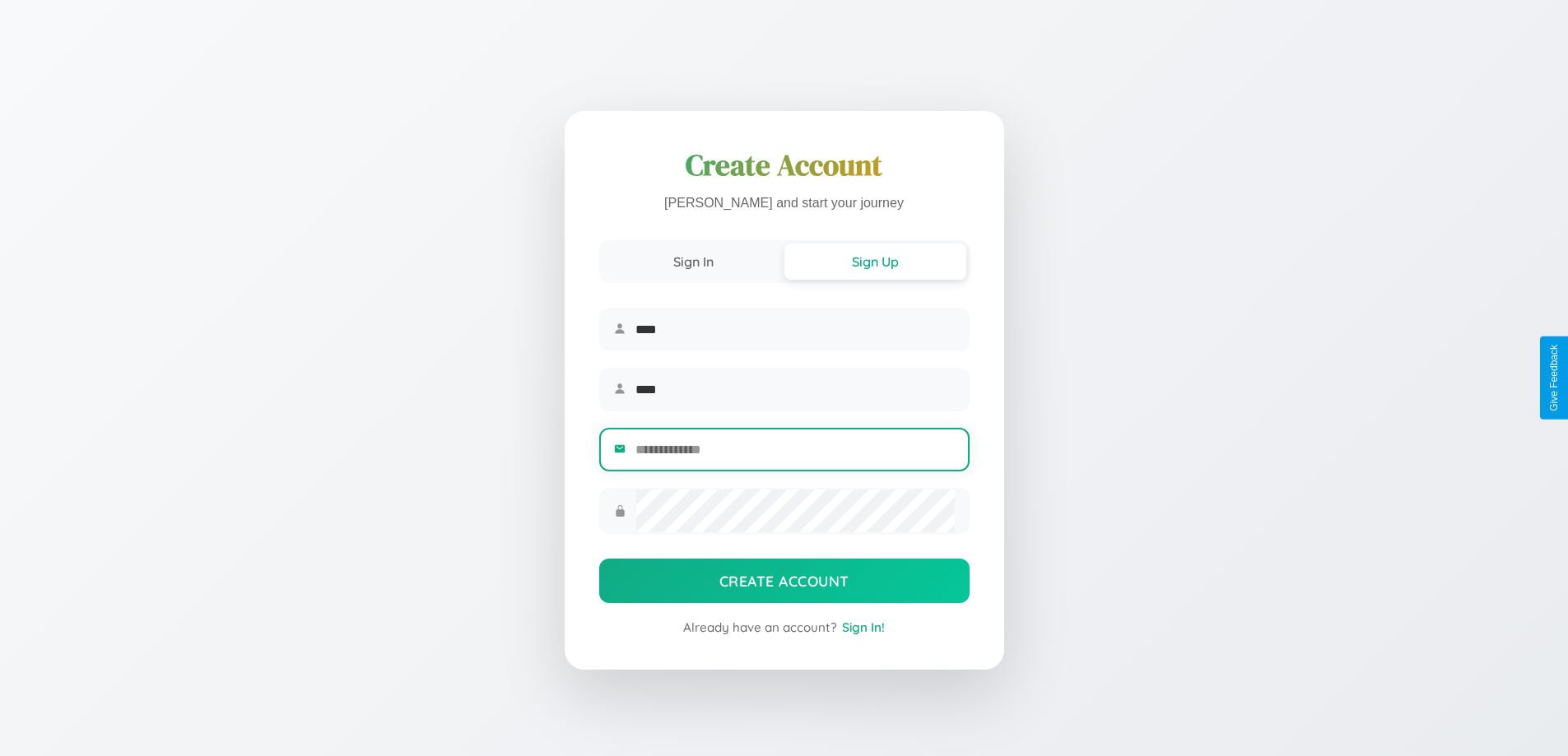
click at [794, 451] on input "email" at bounding box center [794, 449] width 319 height 41
type input "**********"
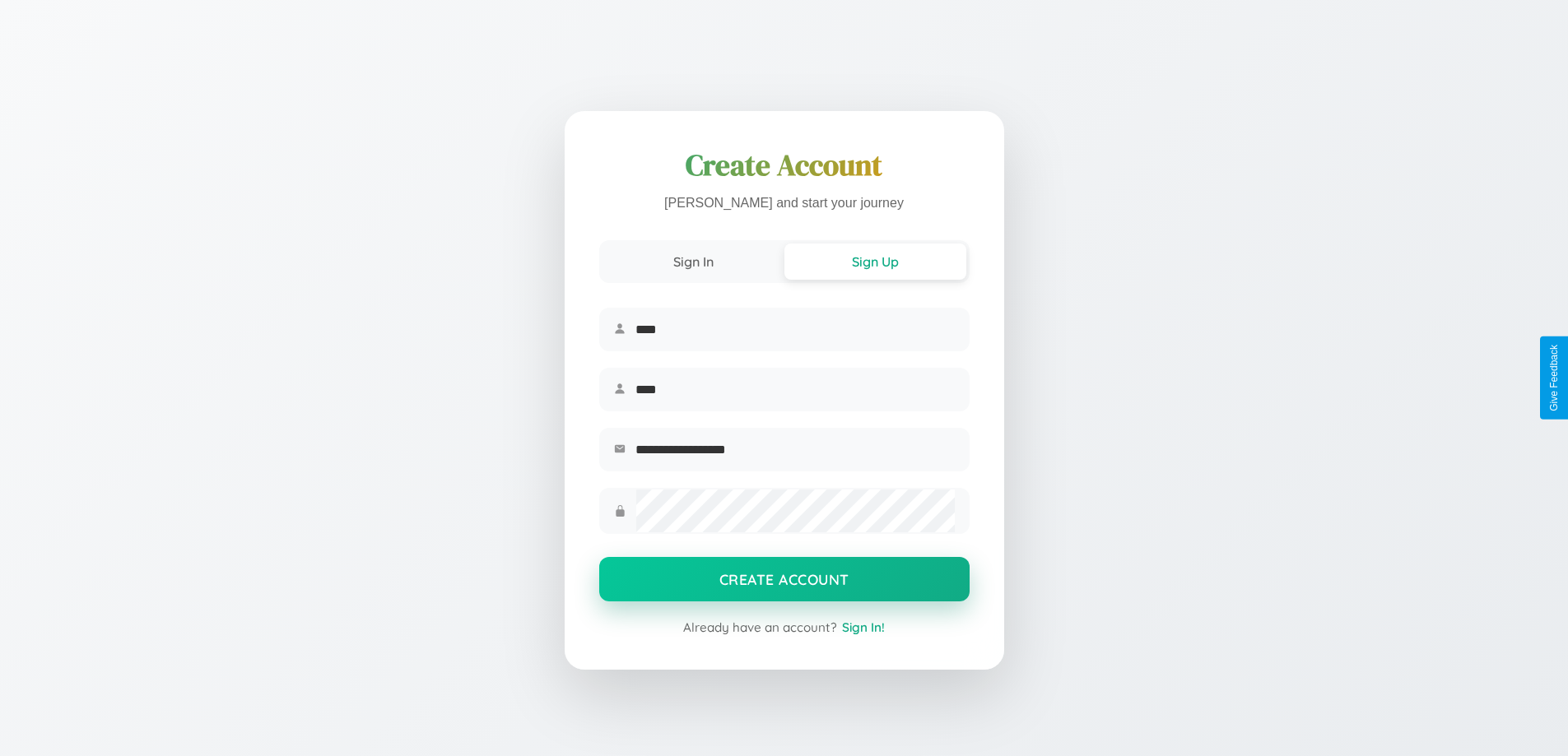
click at [784, 584] on button "Create Account" at bounding box center [784, 579] width 370 height 45
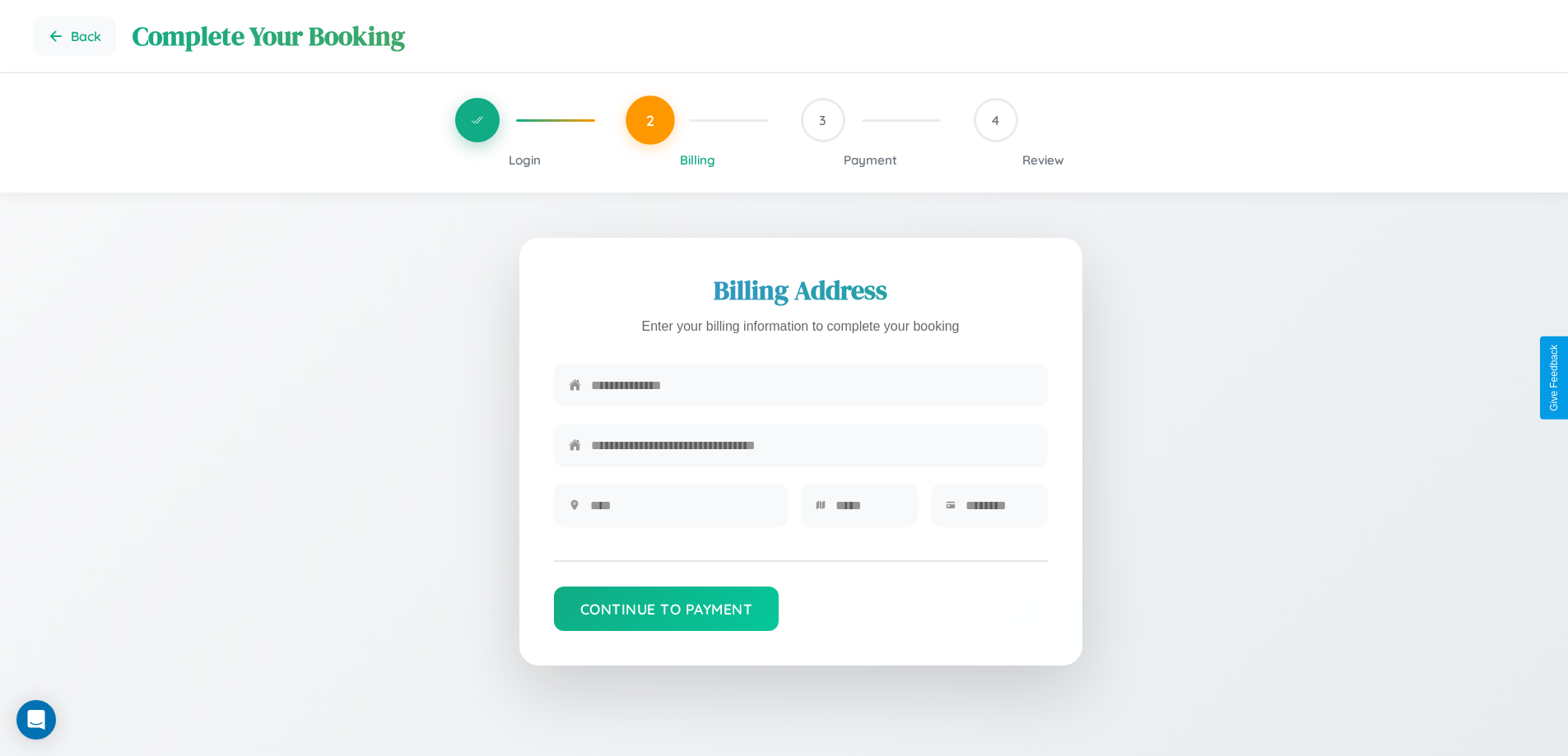
click at [812, 386] on input "text" at bounding box center [812, 385] width 442 height 41
type input "**********"
click at [681, 511] on input "text" at bounding box center [682, 505] width 183 height 41
type input "********"
click at [868, 511] on input "text" at bounding box center [869, 505] width 67 height 41
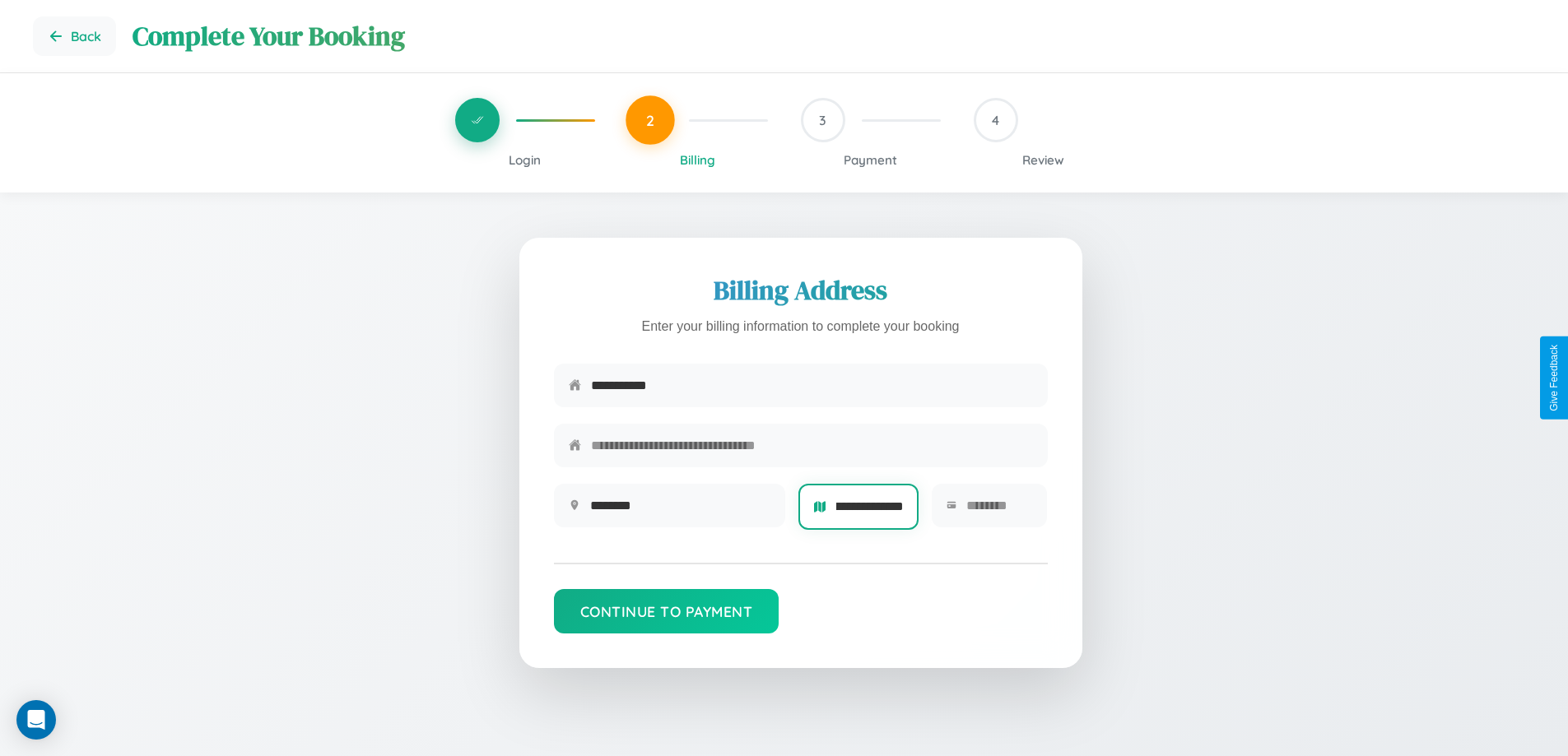
scroll to position [0, 55]
type input "**********"
click at [998, 511] on input "text" at bounding box center [999, 505] width 66 height 41
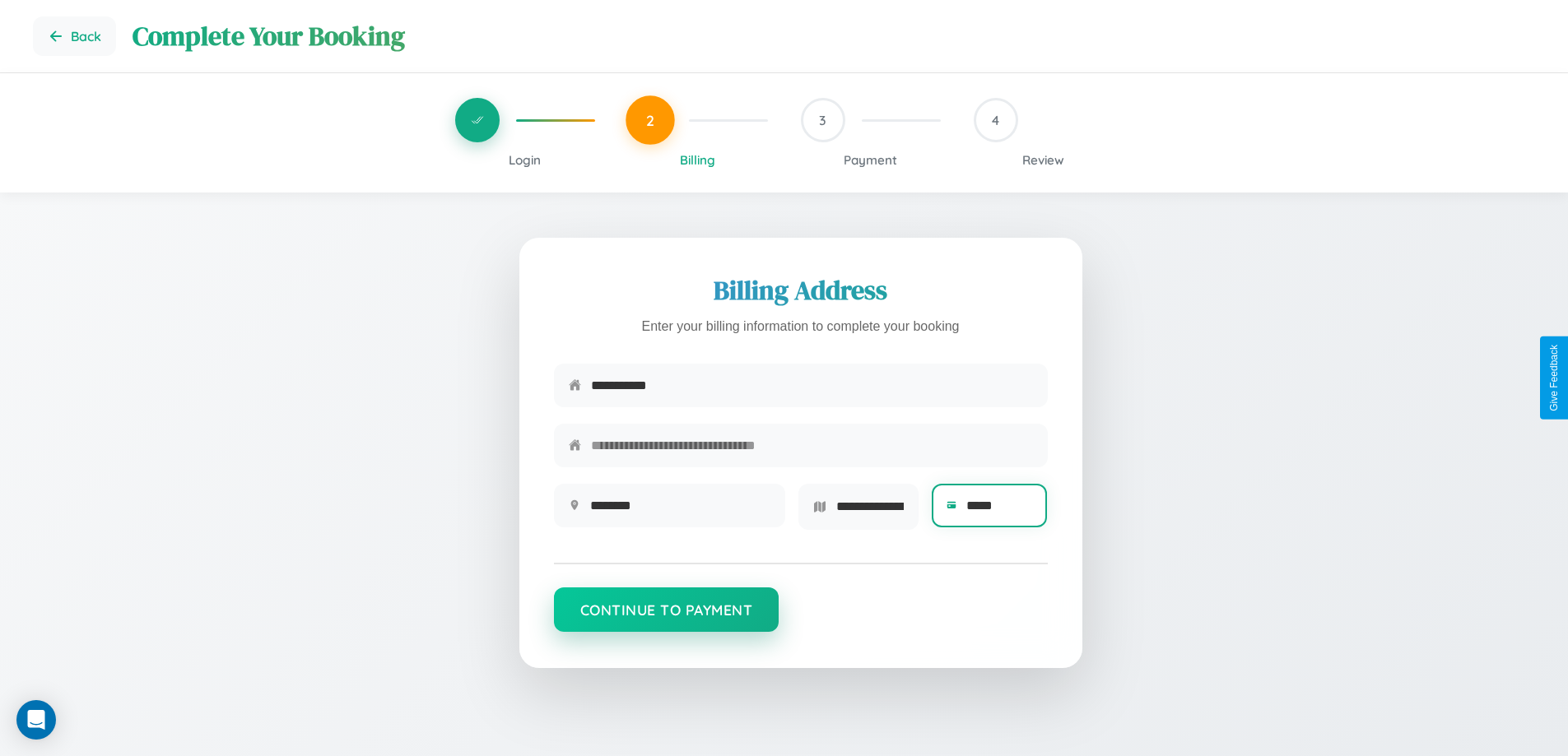
type input "*****"
click at [666, 615] on button "Continue to Payment" at bounding box center [666, 609] width 225 height 45
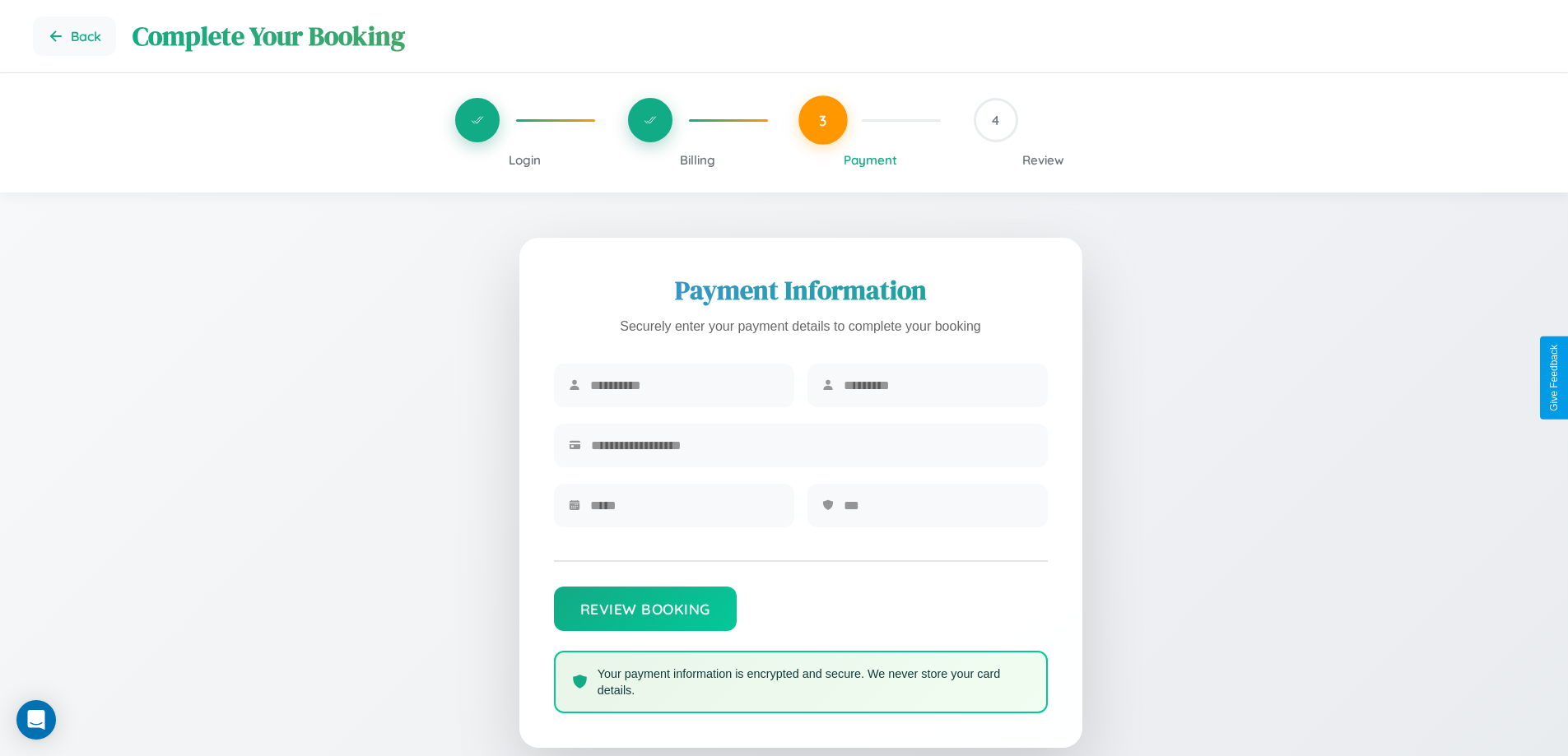
click at [684, 386] on input "text" at bounding box center [685, 385] width 190 height 41
type input "*****"
click at [938, 386] on input "text" at bounding box center [938, 385] width 190 height 41
type input "*******"
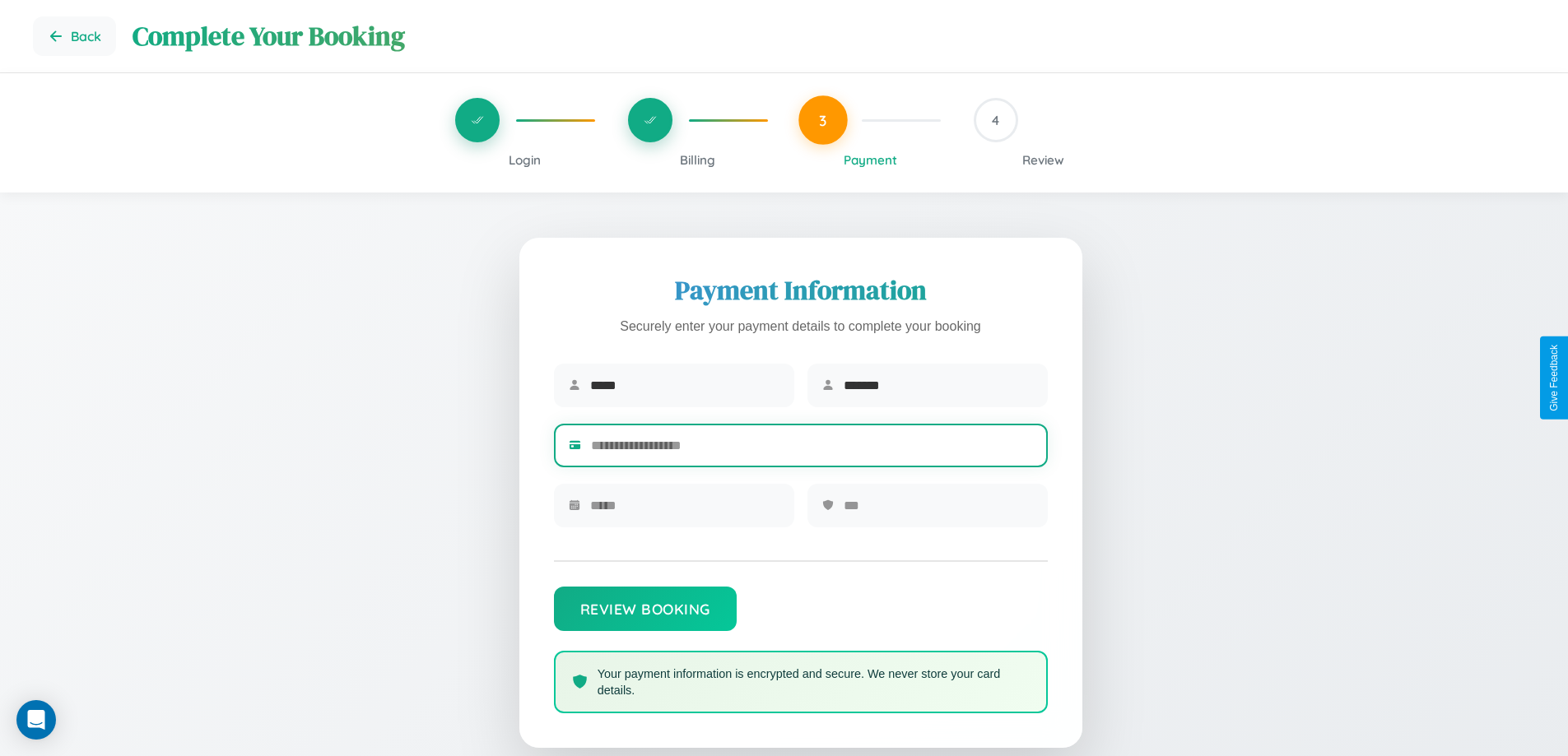
click at [812, 448] on input "text" at bounding box center [812, 445] width 442 height 41
type input "**********"
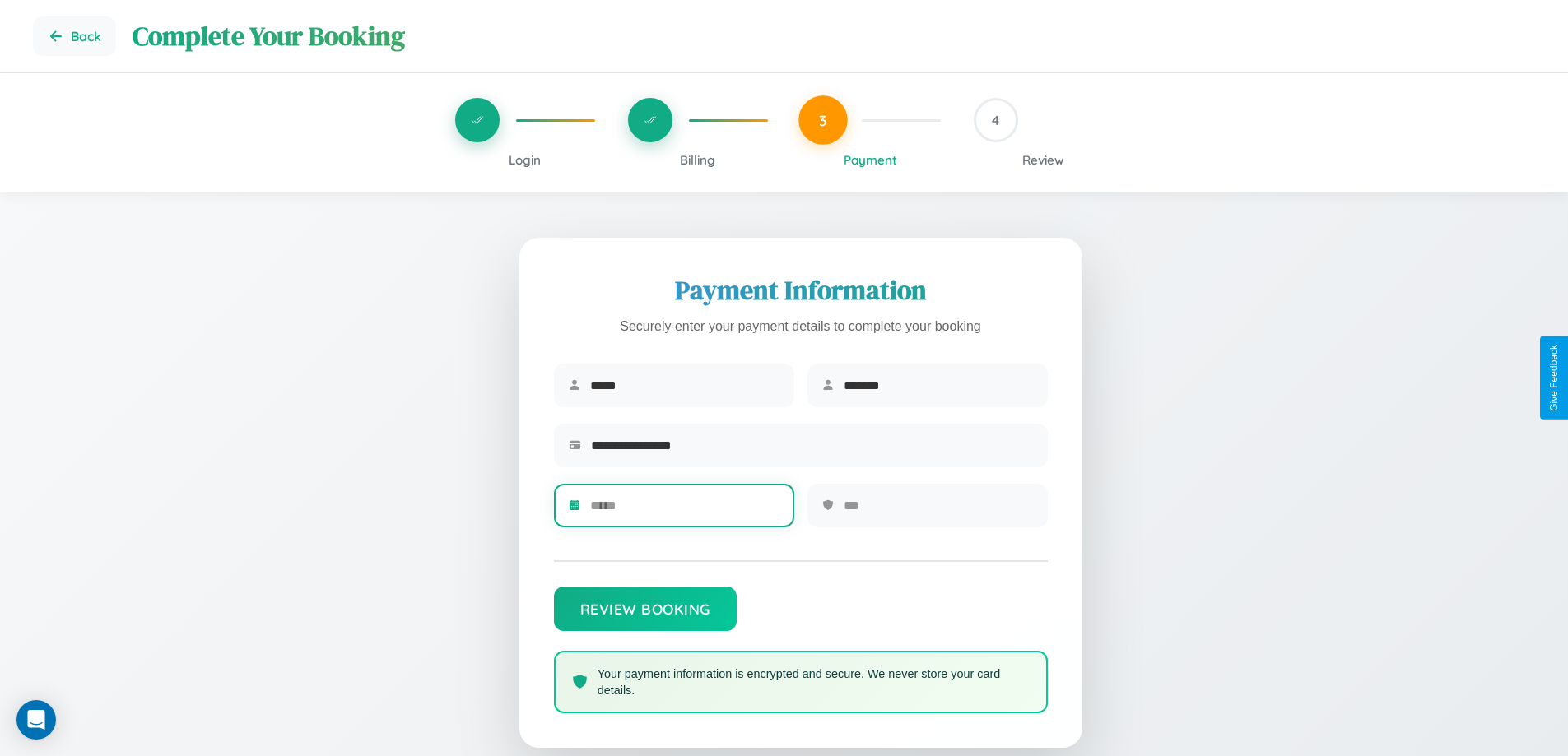
click at [684, 511] on input "text" at bounding box center [685, 505] width 190 height 41
type input "*****"
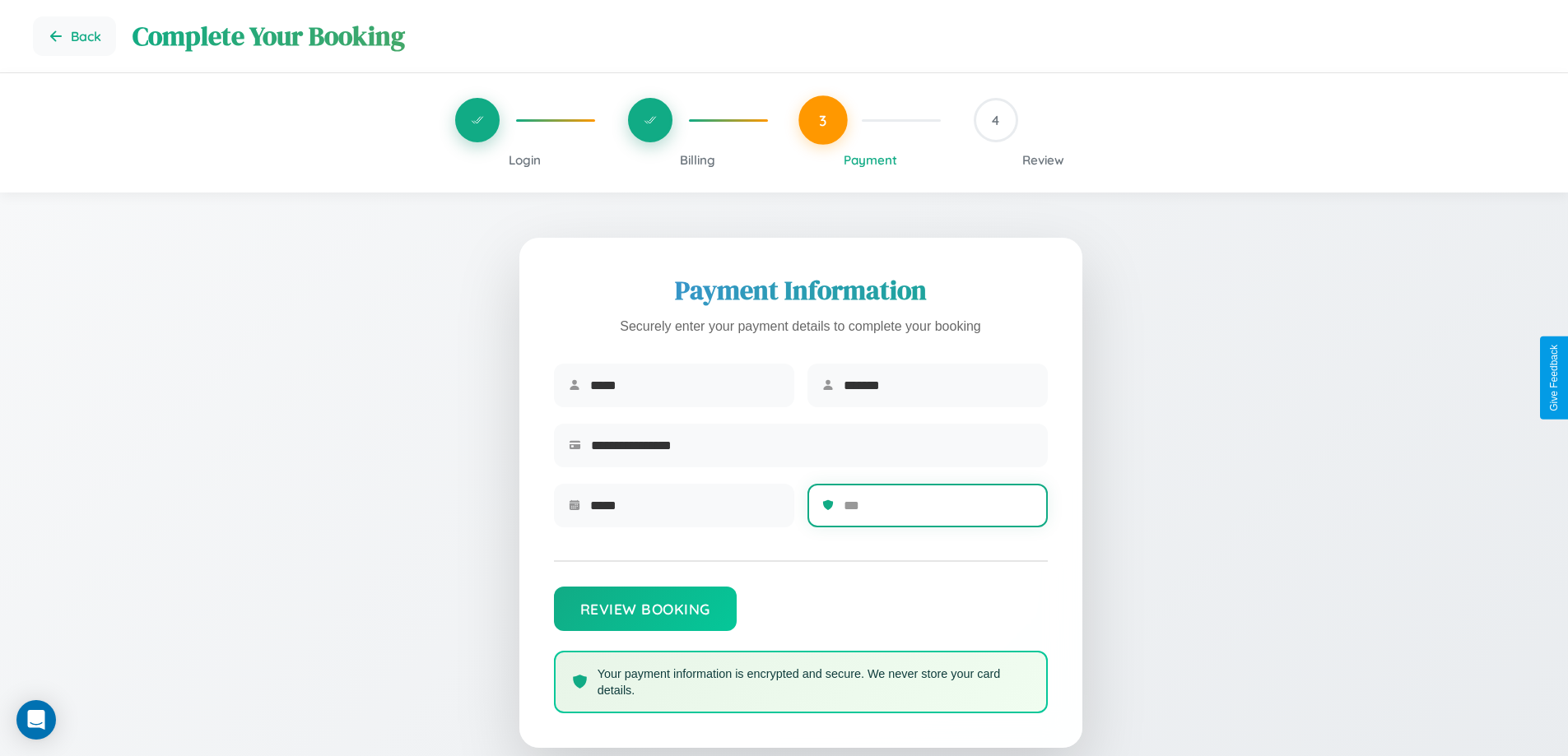
click at [938, 511] on input "text" at bounding box center [938, 505] width 190 height 41
type input "***"
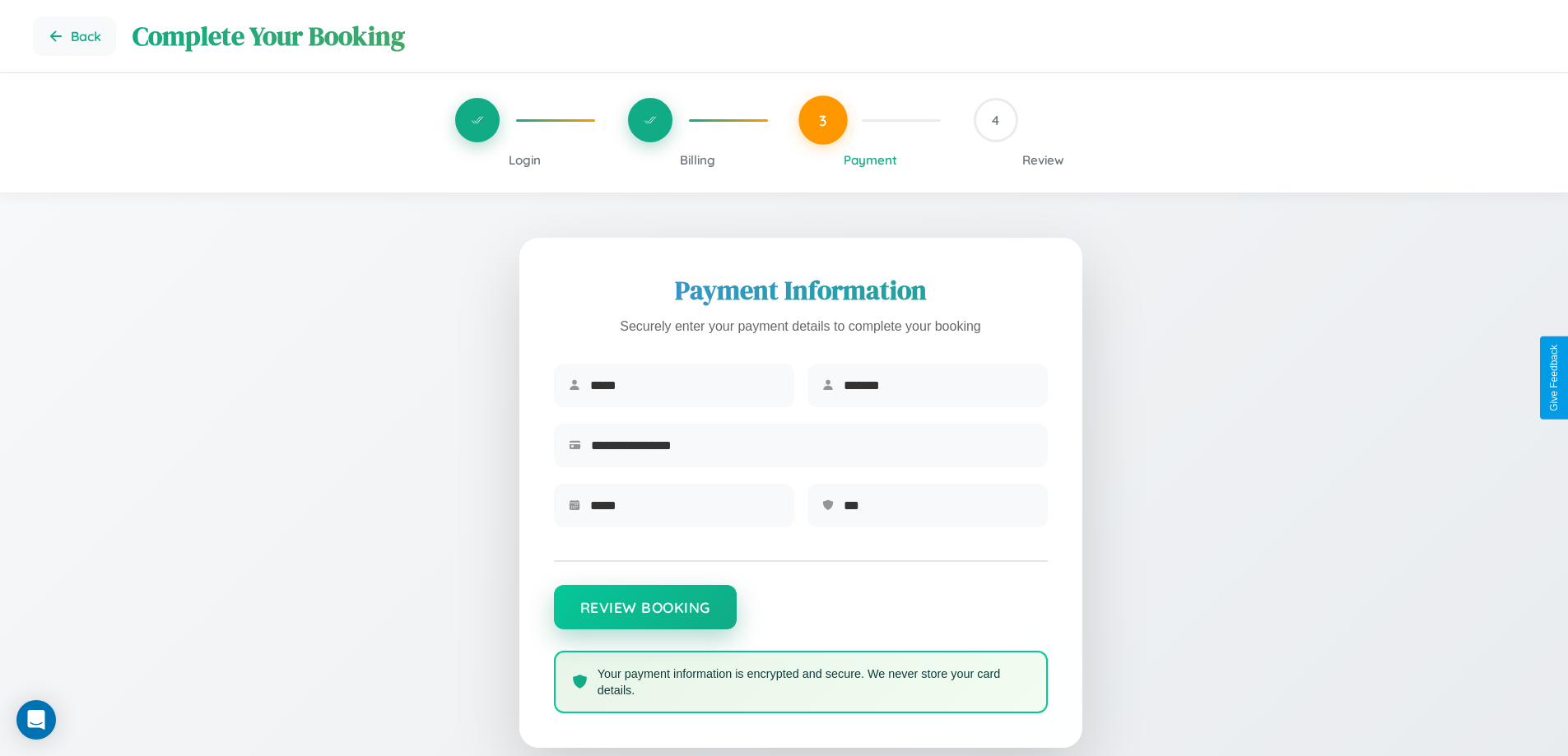
click at [645, 615] on button "Review Booking" at bounding box center [645, 607] width 183 height 45
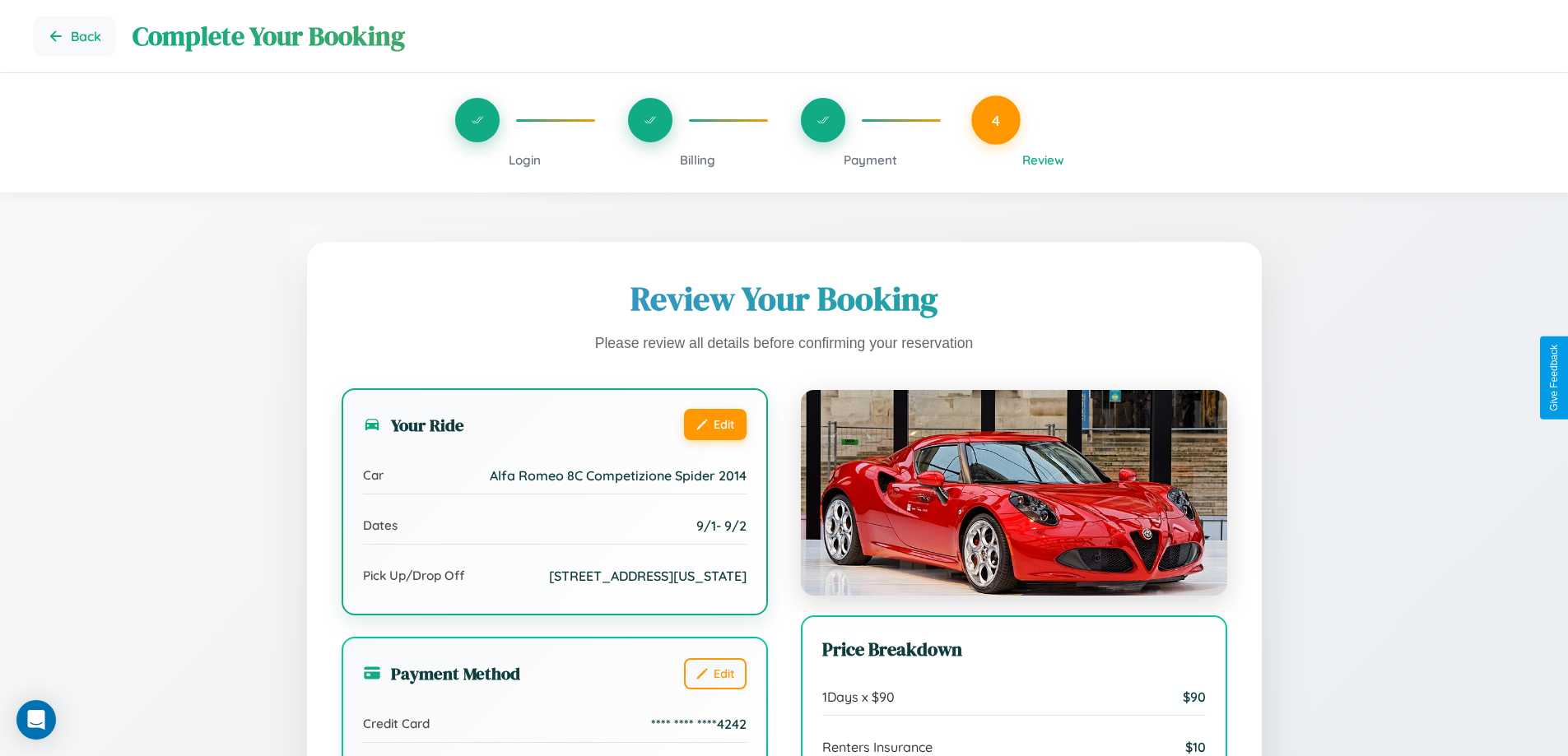
click at [715, 425] on button "Edit" at bounding box center [715, 425] width 63 height 32
click at [715, 424] on button "Edit" at bounding box center [715, 425] width 63 height 32
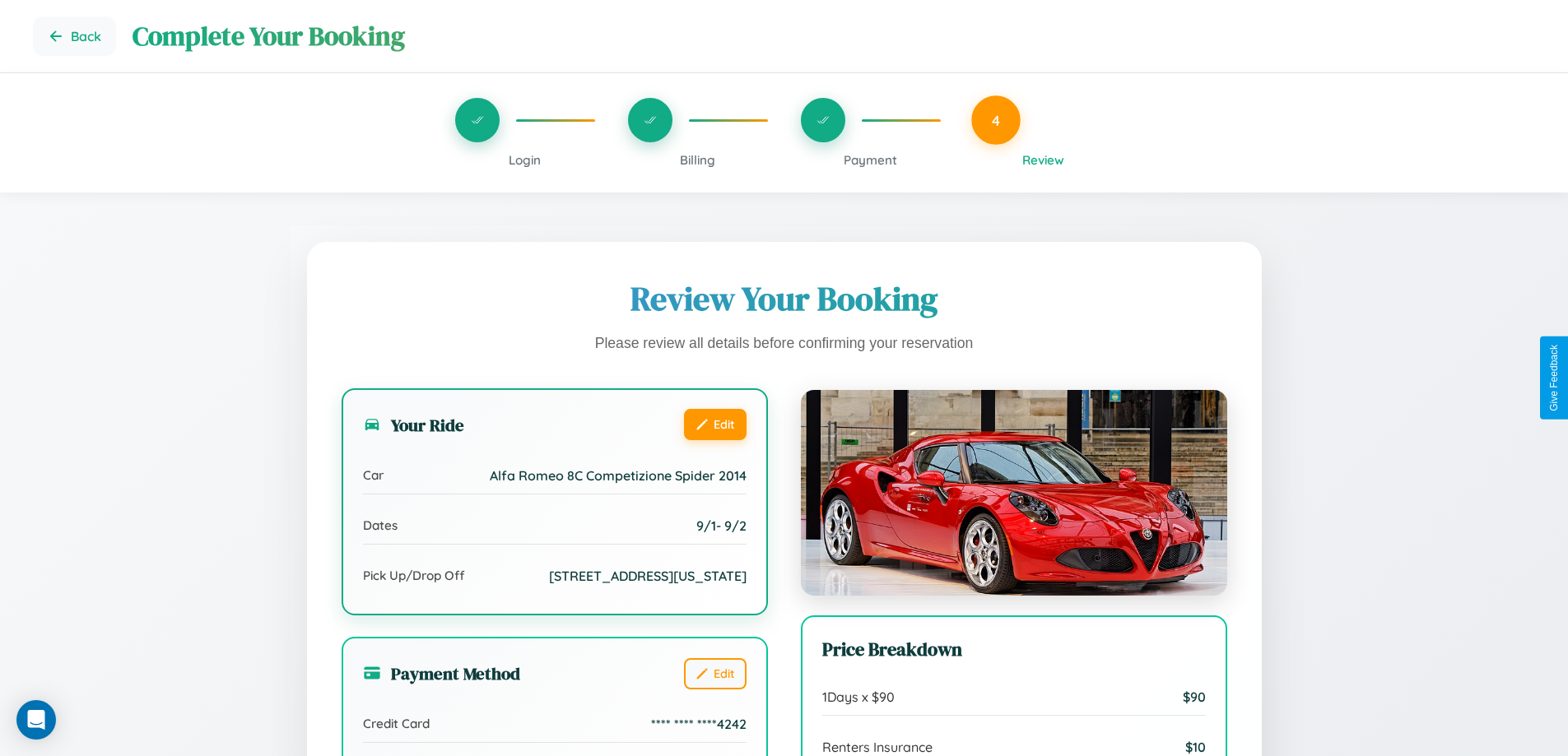
click at [715, 424] on button "Edit" at bounding box center [715, 425] width 63 height 32
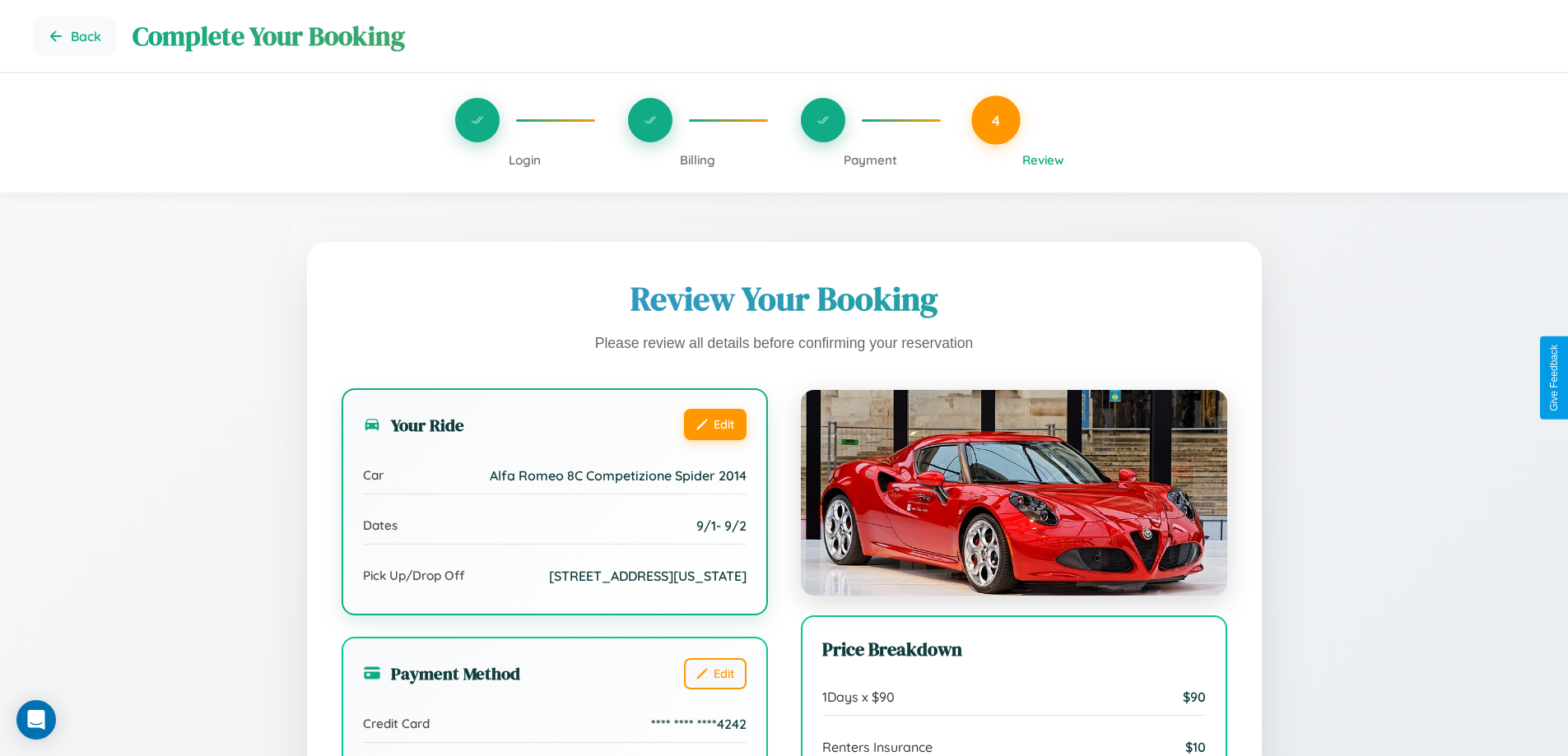
click at [715, 424] on button "Edit" at bounding box center [715, 425] width 63 height 32
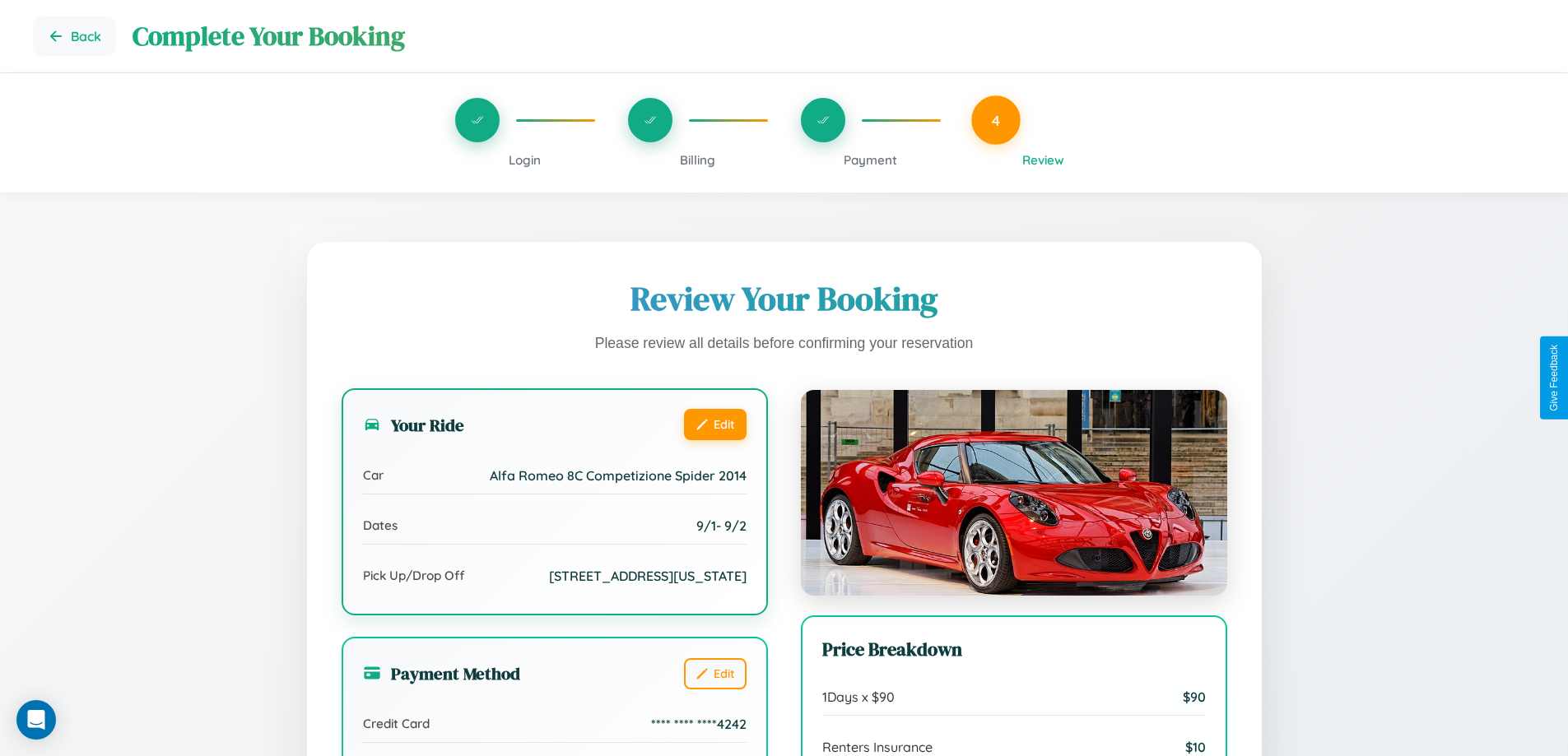
click at [715, 424] on button "Edit" at bounding box center [715, 425] width 63 height 32
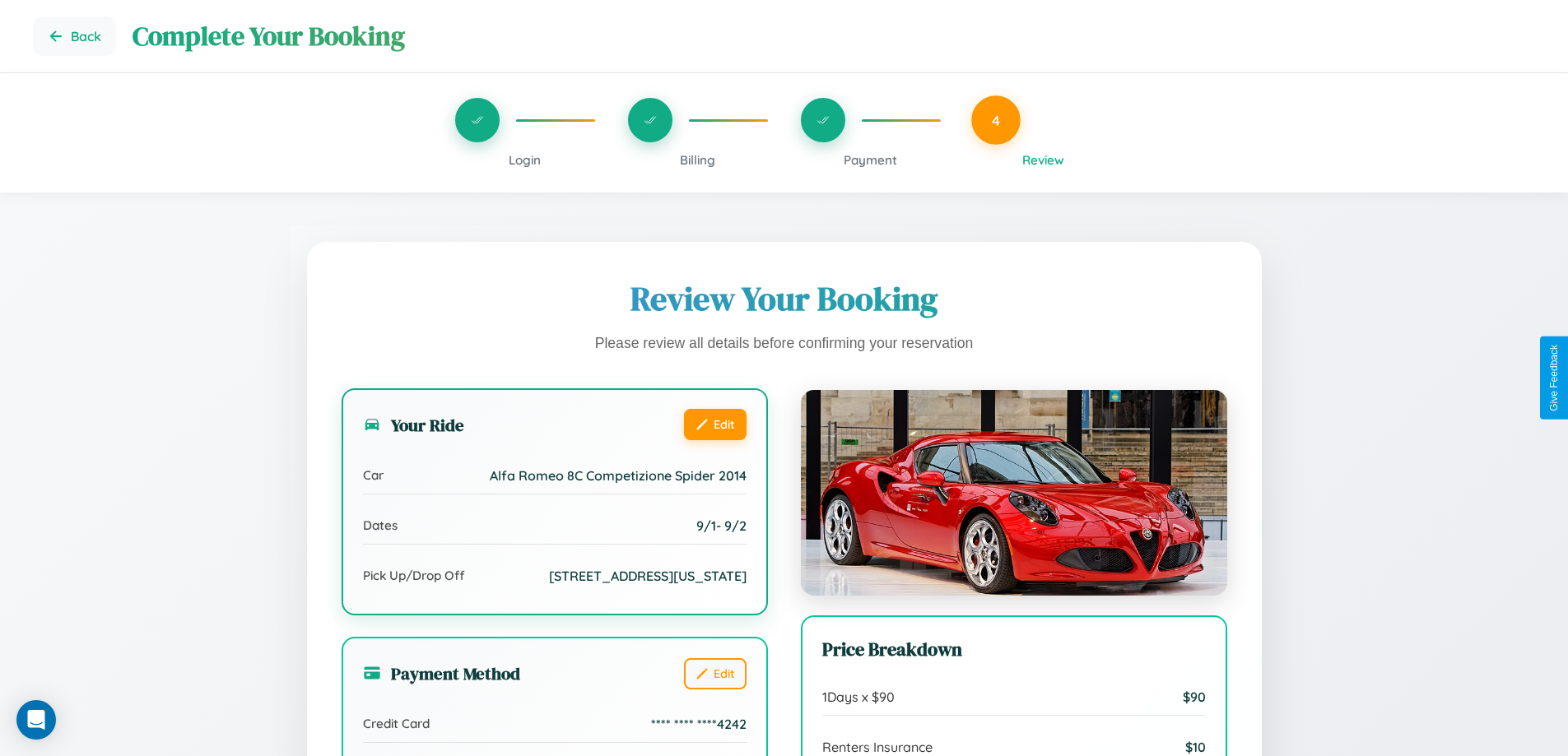
click at [715, 424] on button "Edit" at bounding box center [715, 425] width 63 height 32
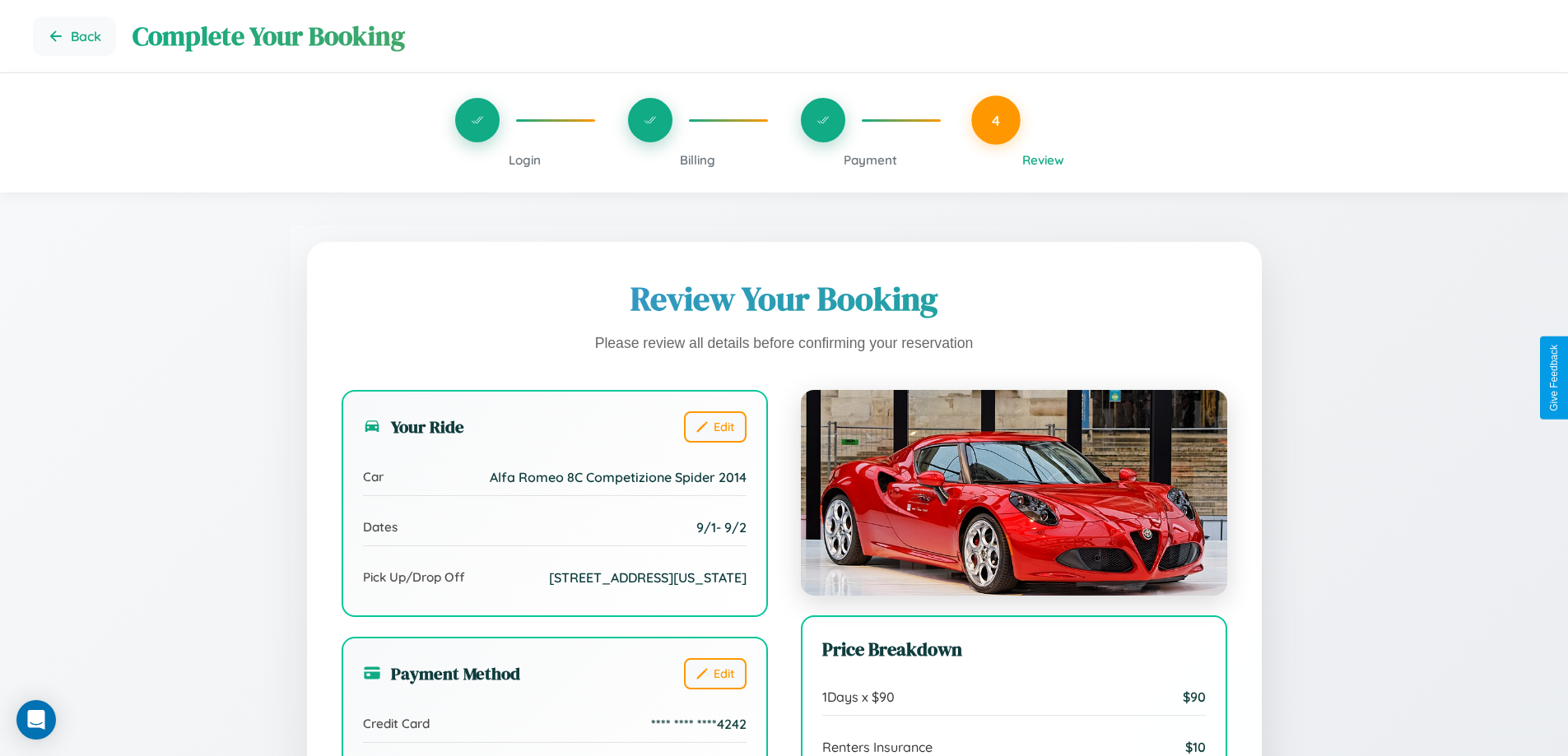
click at [870, 160] on span "Payment" at bounding box center [870, 160] width 54 height 16
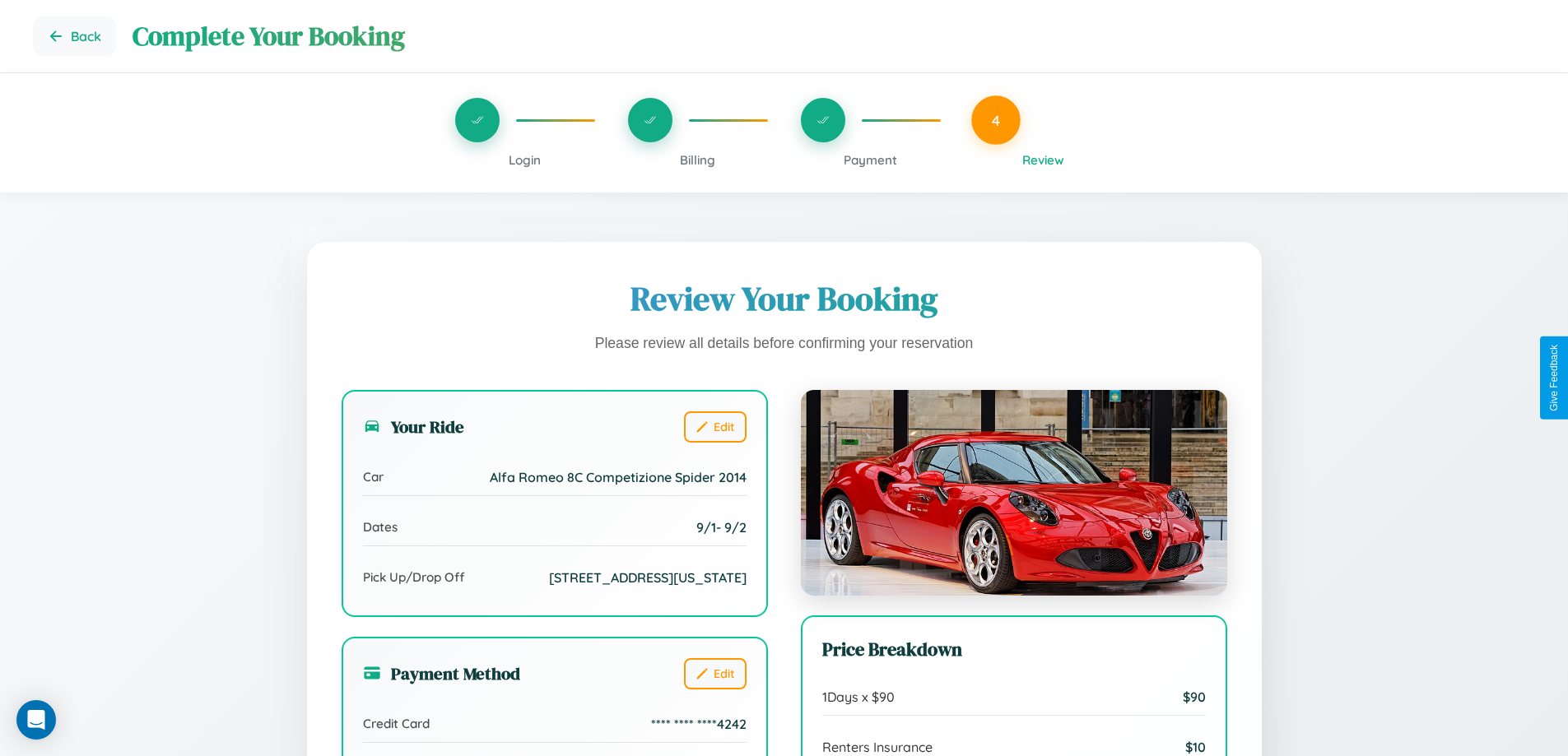
click at [870, 160] on span "Payment" at bounding box center [870, 160] width 54 height 16
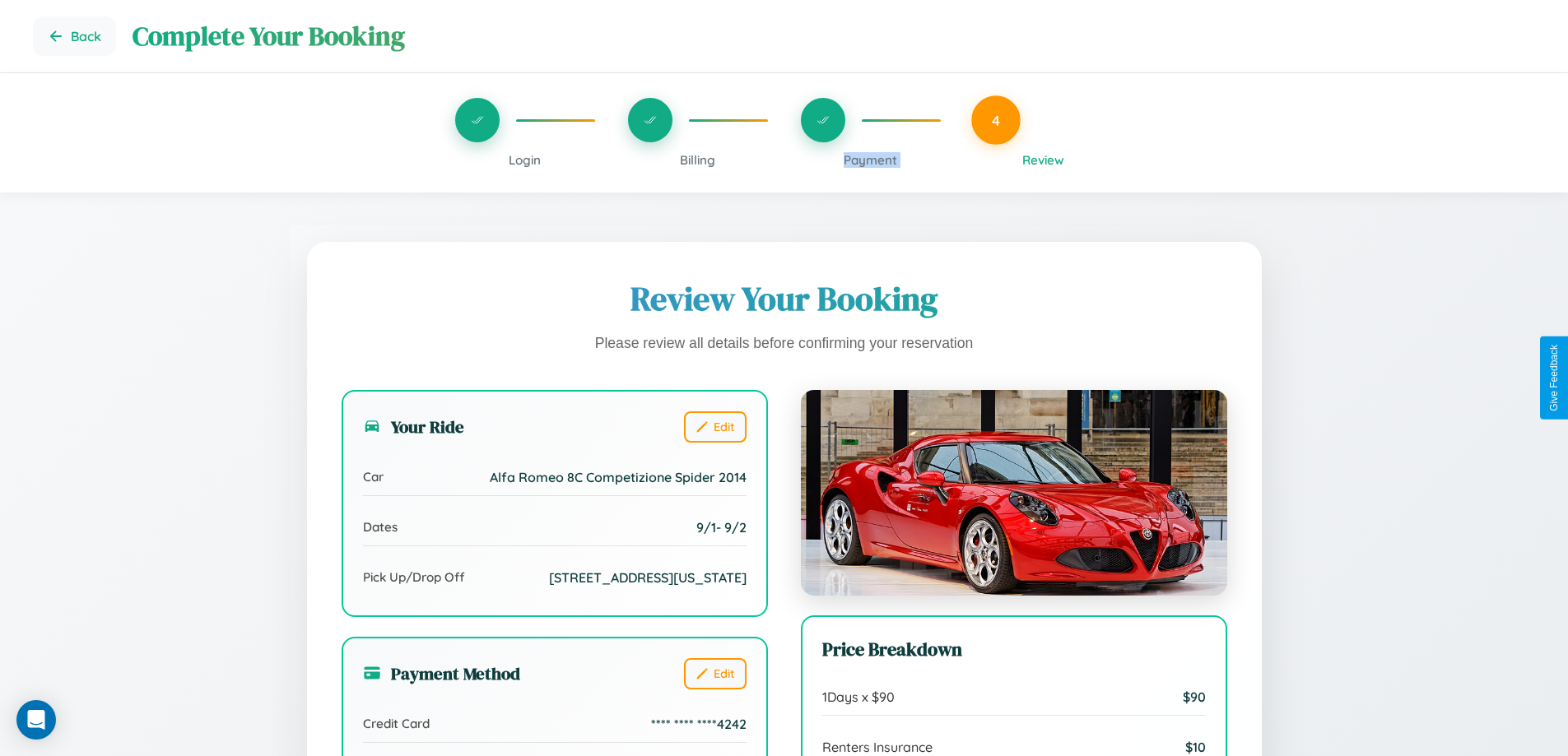
click at [870, 160] on span "Payment" at bounding box center [870, 160] width 54 height 16
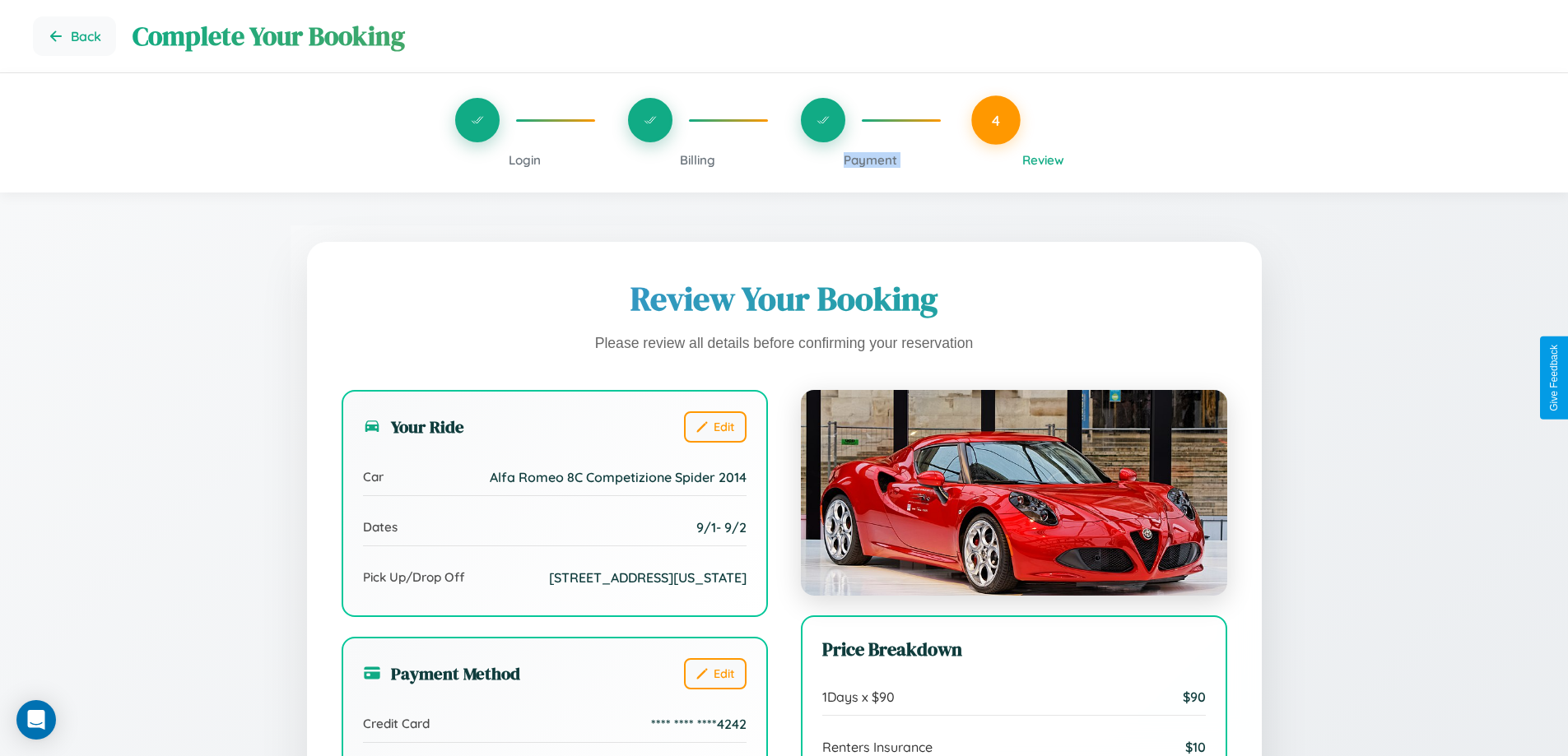
click at [870, 160] on span "Payment" at bounding box center [870, 160] width 54 height 16
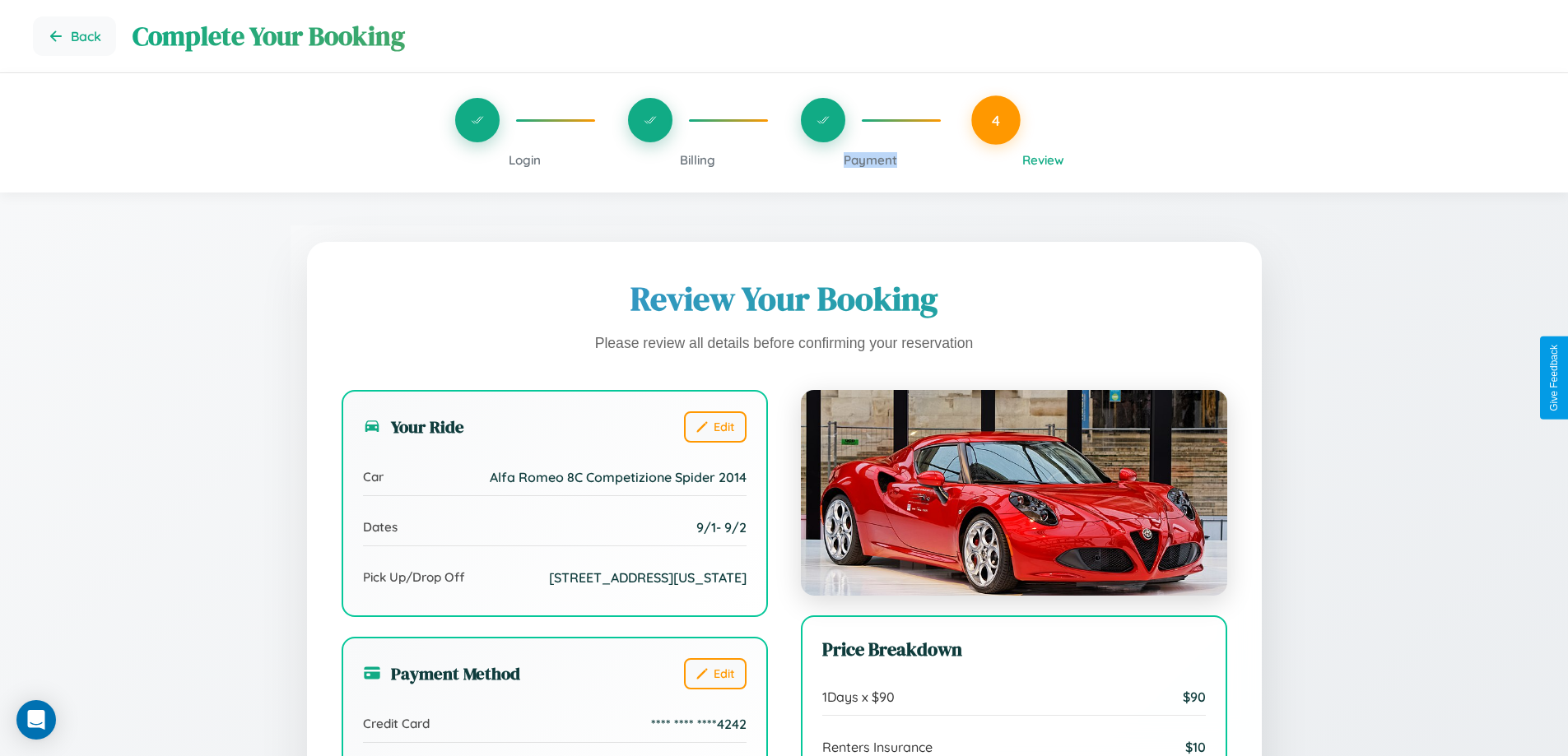
click at [870, 160] on span "Payment" at bounding box center [870, 160] width 54 height 16
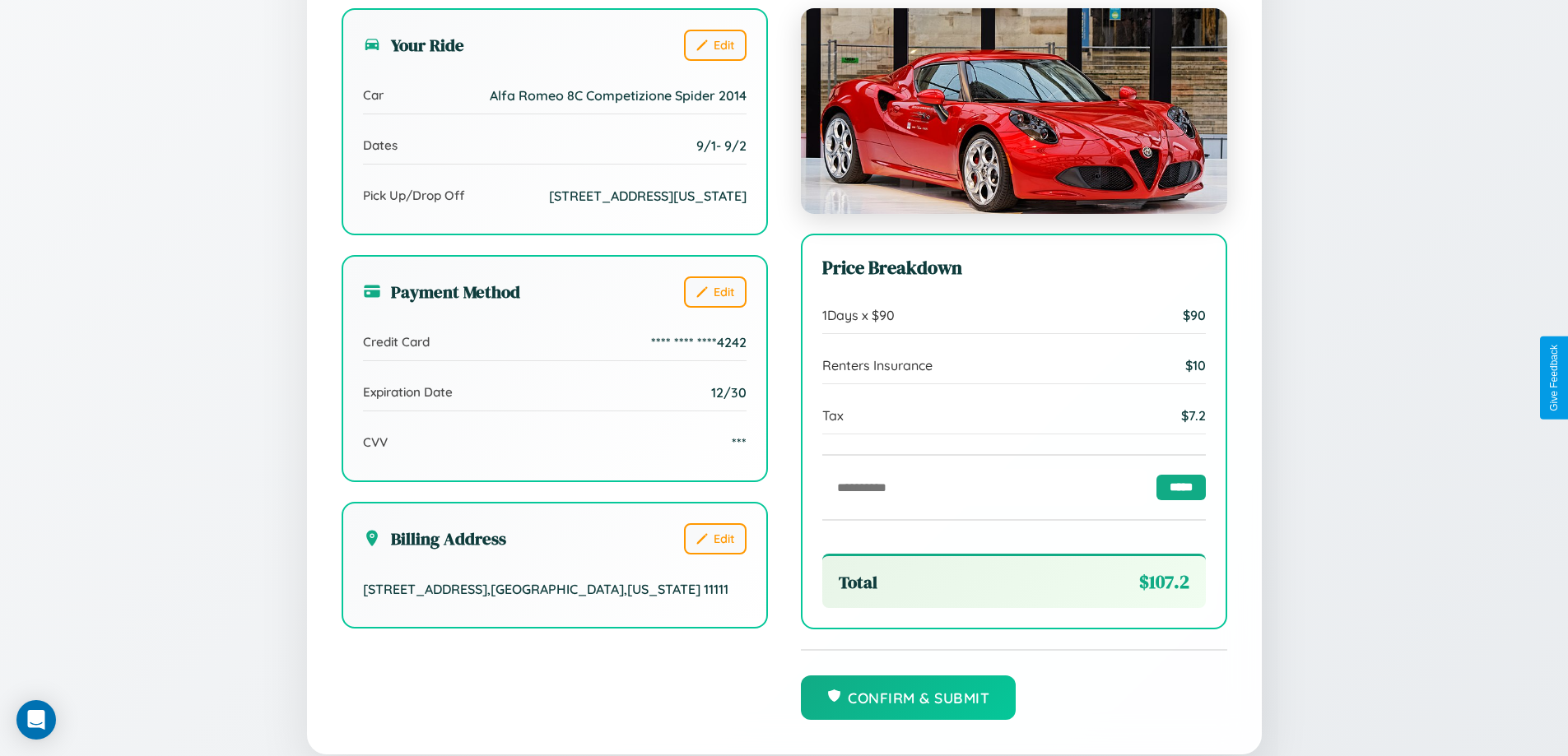
scroll to position [453, 0]
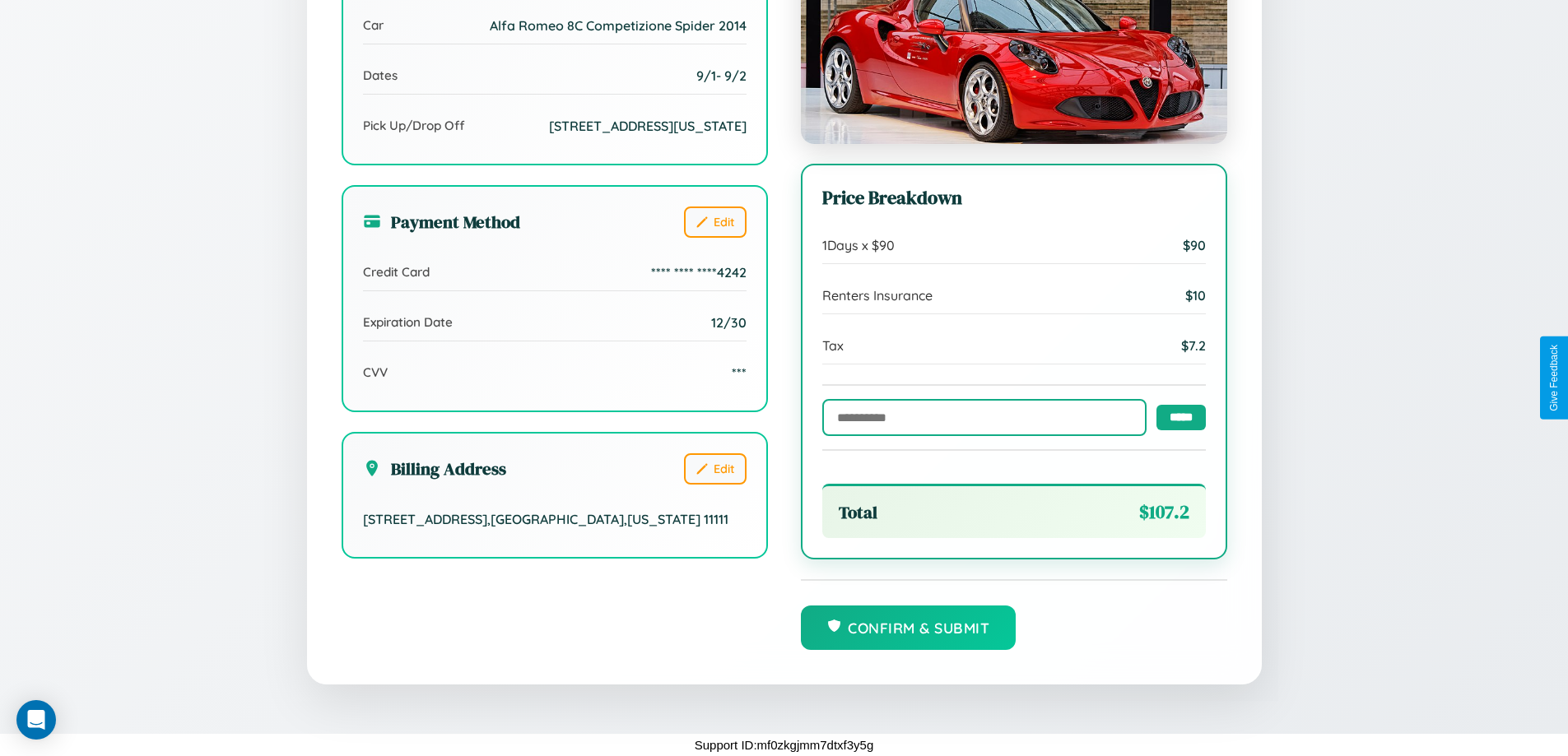
click at [980, 417] on input "text" at bounding box center [984, 417] width 325 height 37
type input "******"
click at [1176, 416] on input "*****" at bounding box center [1181, 417] width 50 height 26
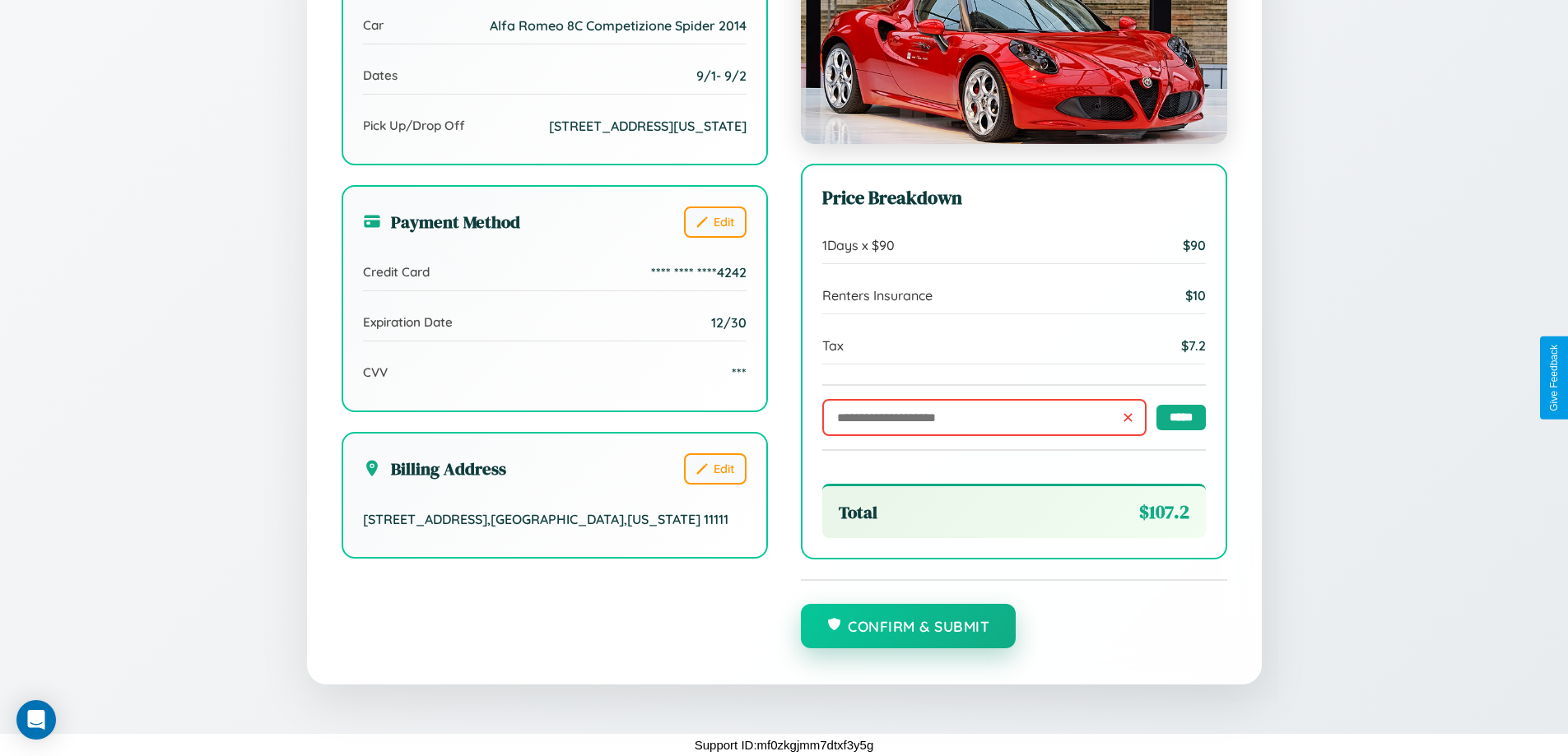
click at [908, 627] on button "Confirm & Submit" at bounding box center [908, 626] width 215 height 45
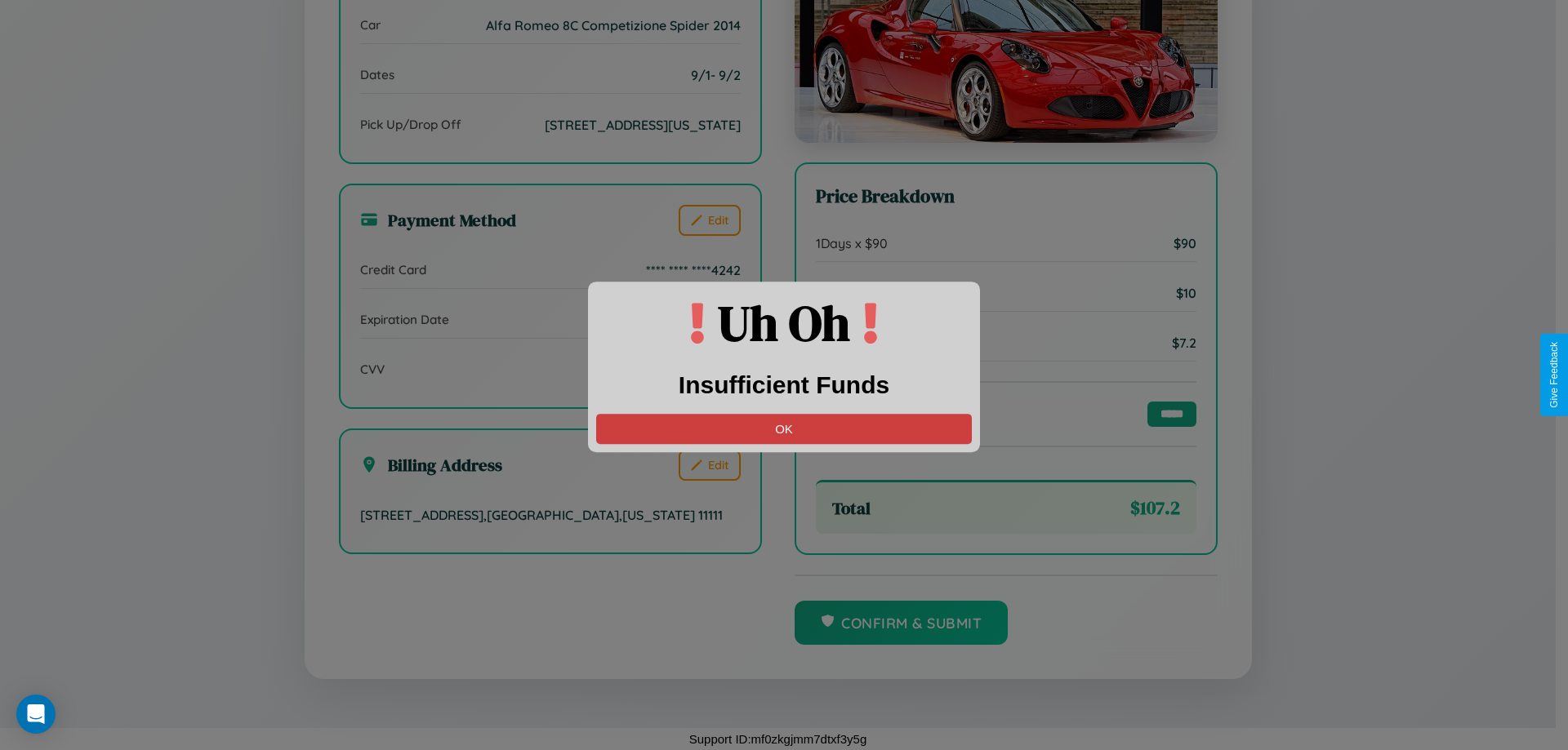
click at [784, 428] on button "OK" at bounding box center [784, 429] width 376 height 31
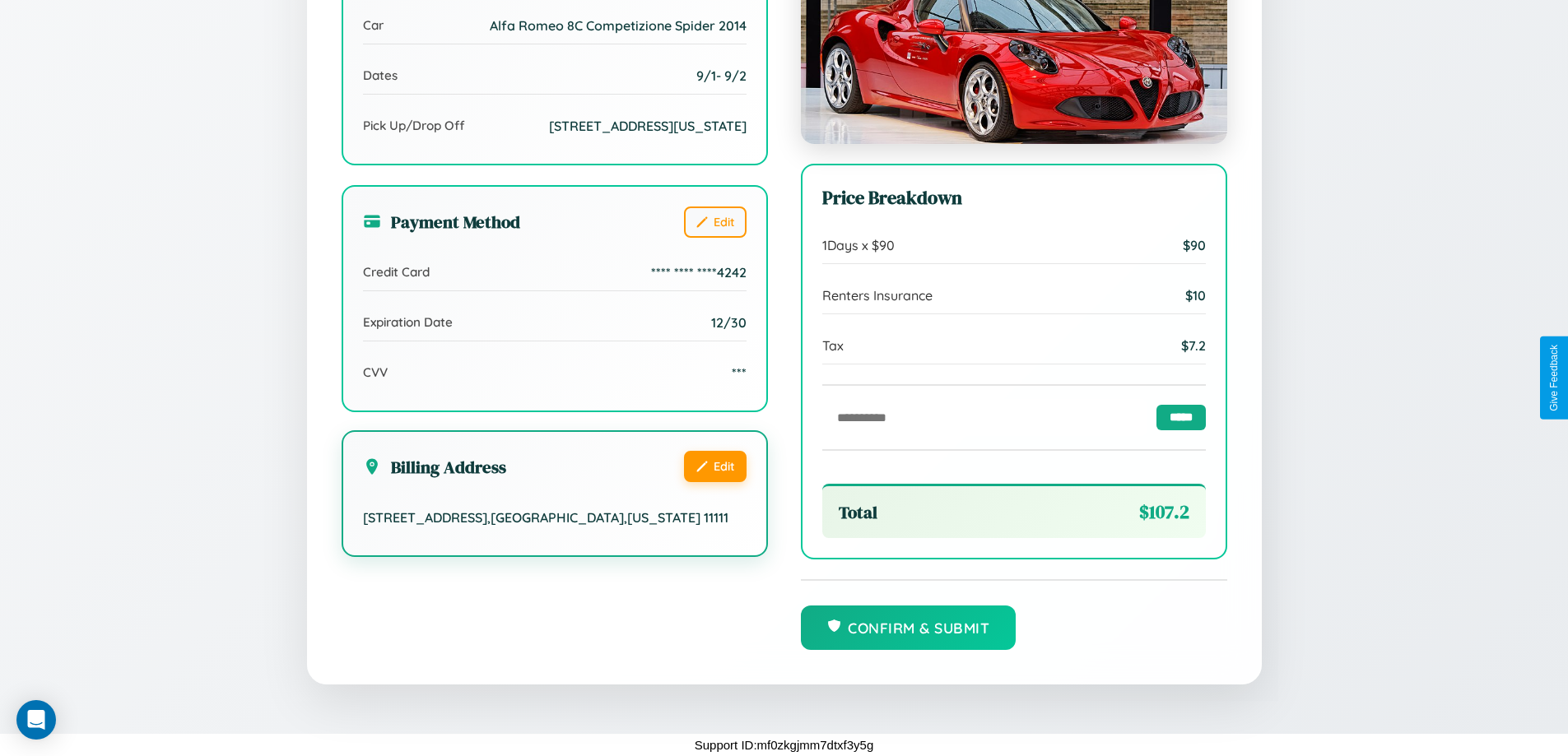
click at [715, 482] on button "Edit" at bounding box center [715, 467] width 63 height 32
click at [715, 480] on button "Edit" at bounding box center [715, 467] width 63 height 32
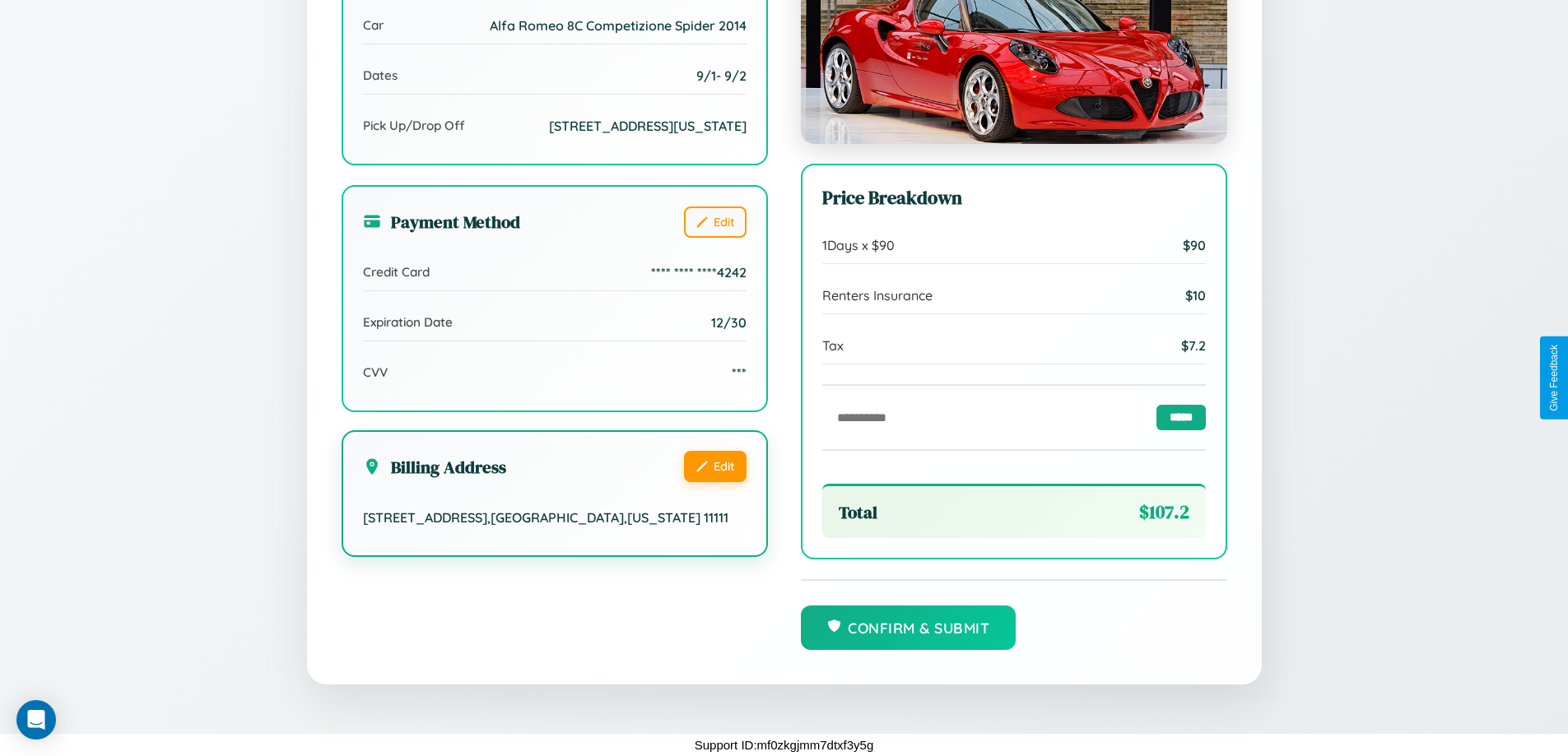
click at [715, 480] on button "Edit" at bounding box center [715, 467] width 63 height 32
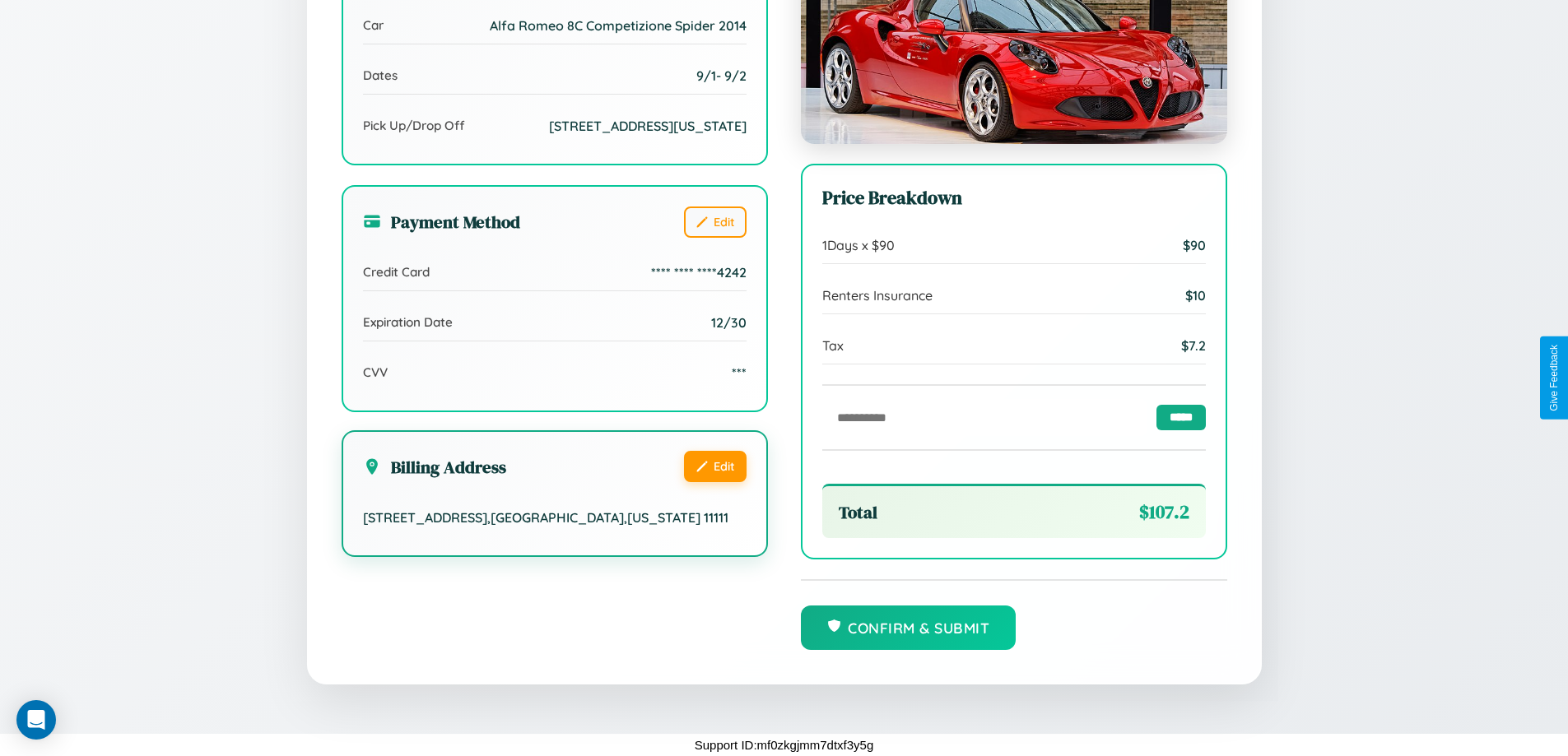
click at [715, 480] on button "Edit" at bounding box center [715, 467] width 63 height 32
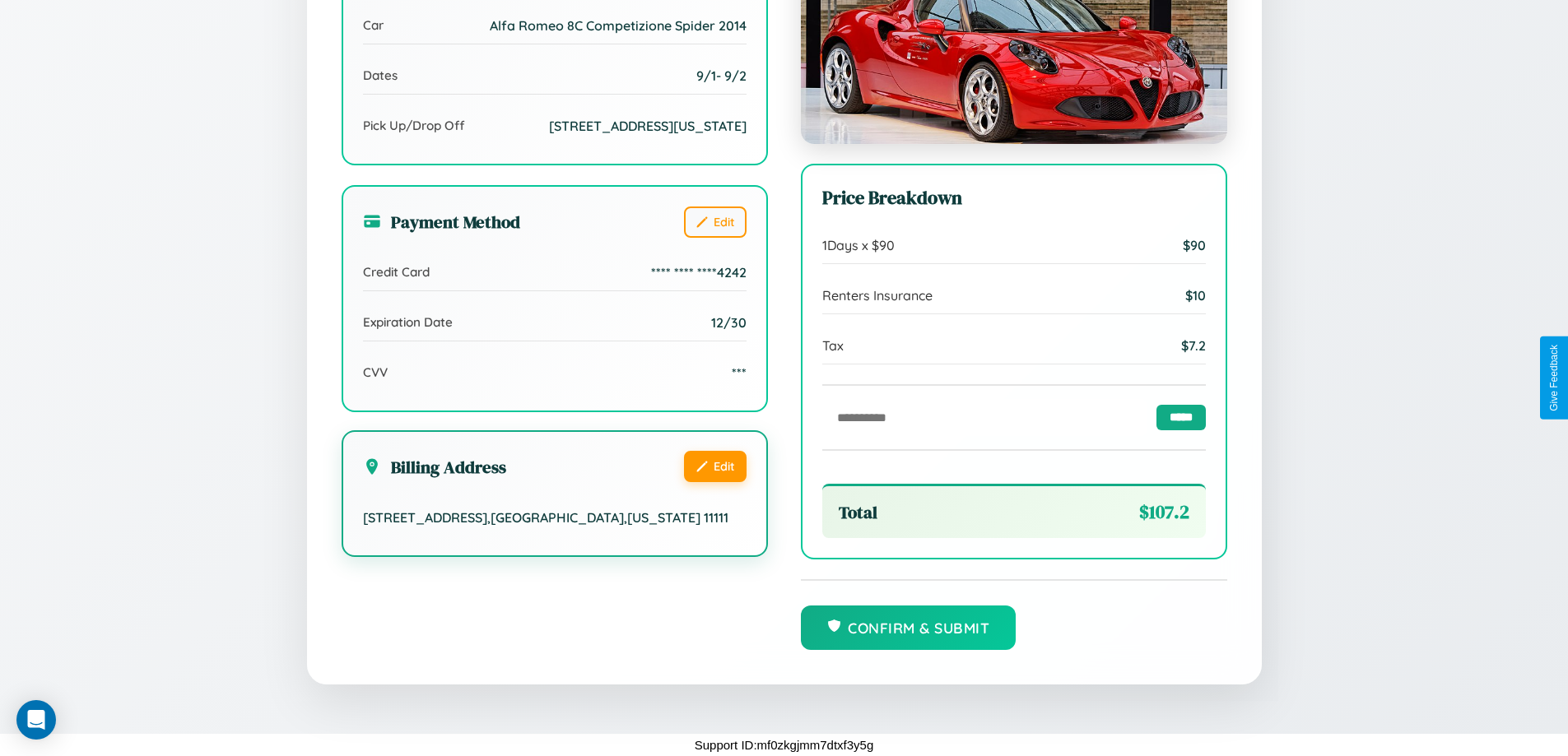
click at [715, 480] on button "Edit" at bounding box center [715, 467] width 63 height 32
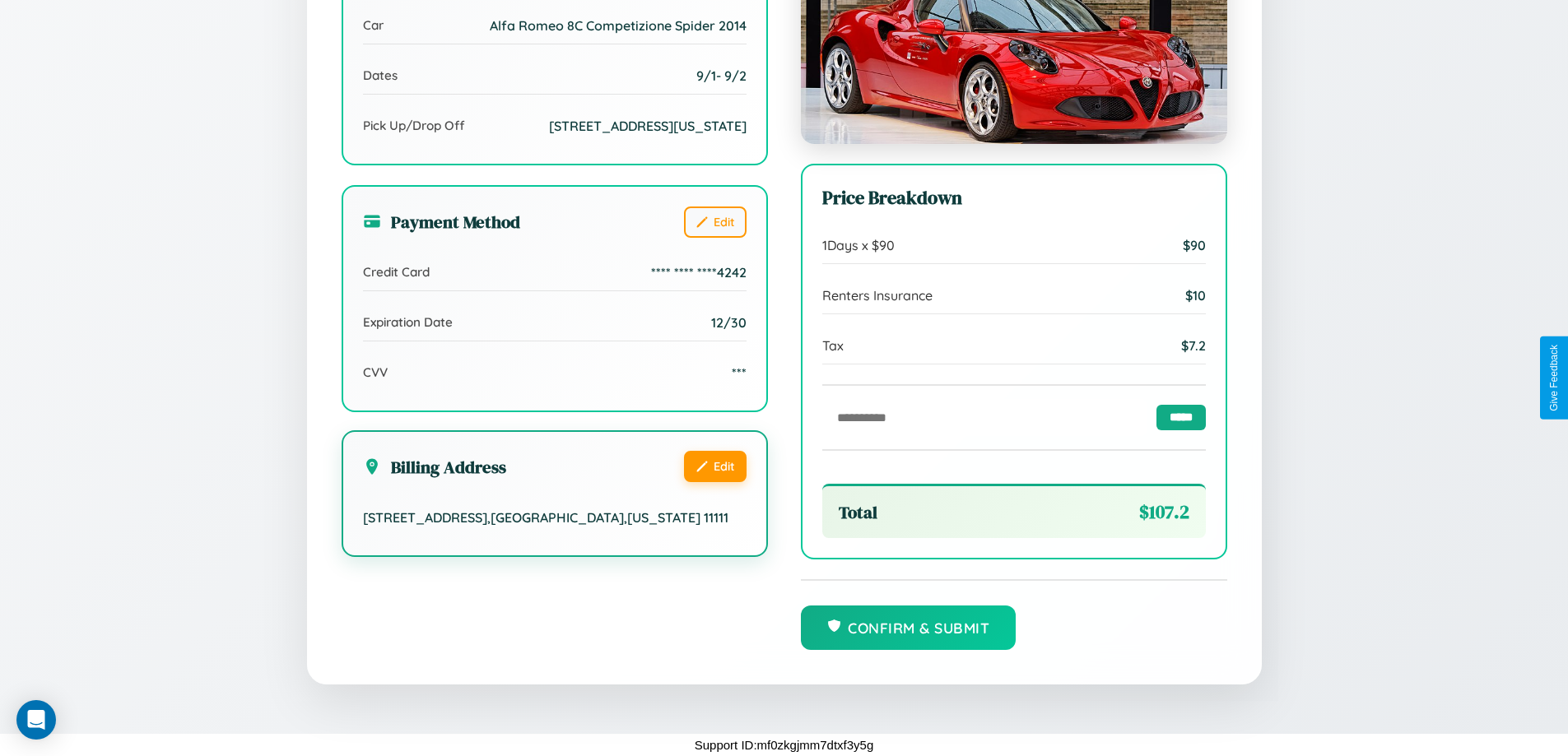
click at [715, 480] on button "Edit" at bounding box center [715, 467] width 63 height 32
